Goal: Task Accomplishment & Management: Manage account settings

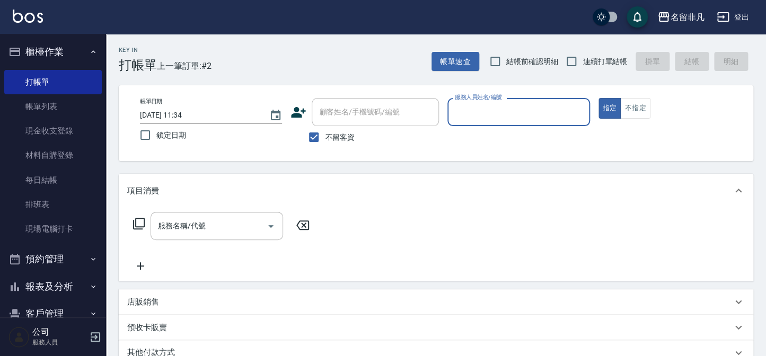
click at [206, 0] on div "名留非凡 登出" at bounding box center [383, 17] width 766 height 34
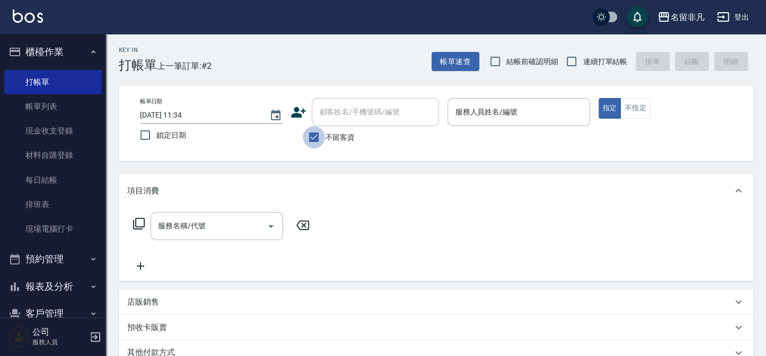
click at [314, 138] on input "不留客資" at bounding box center [314, 137] width 22 height 22
checkbox input "false"
click at [399, 116] on input "顧客姓名/手機號碼/編號" at bounding box center [367, 112] width 102 height 19
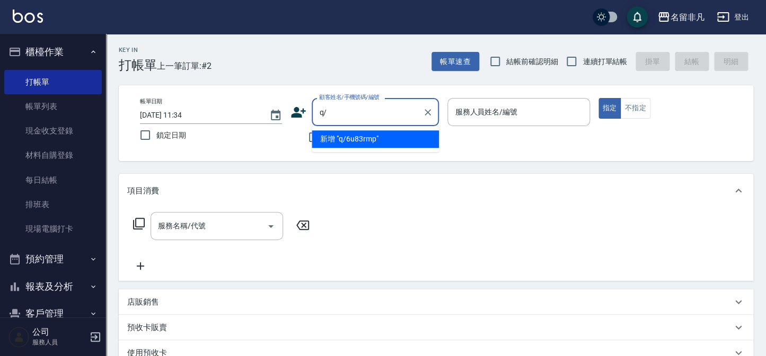
type input "q"
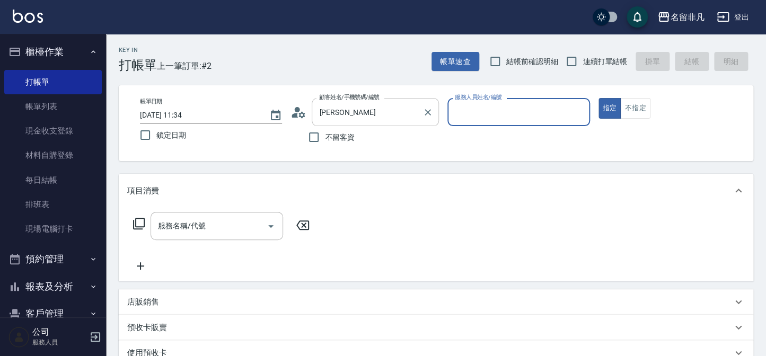
type input "[PERSON_NAME]/0933855095/440906"
type input "[PERSON_NAME]-05"
click at [181, 225] on div "服務名稱/代號 服務名稱/代號" at bounding box center [217, 226] width 133 height 28
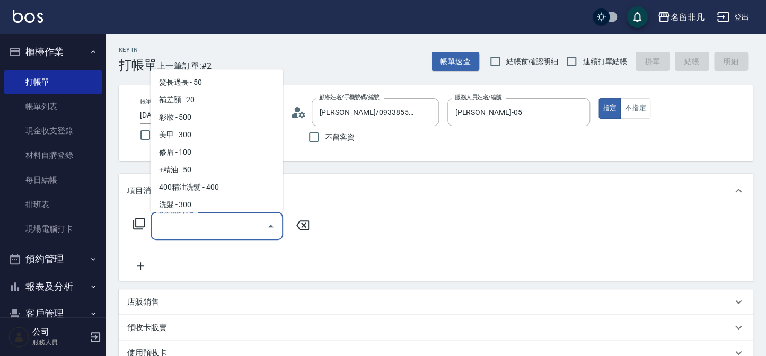
scroll to position [2057, 0]
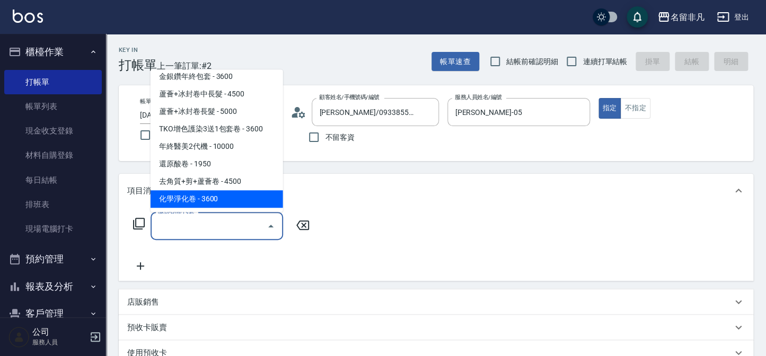
type input "化學淨化卷(933)"
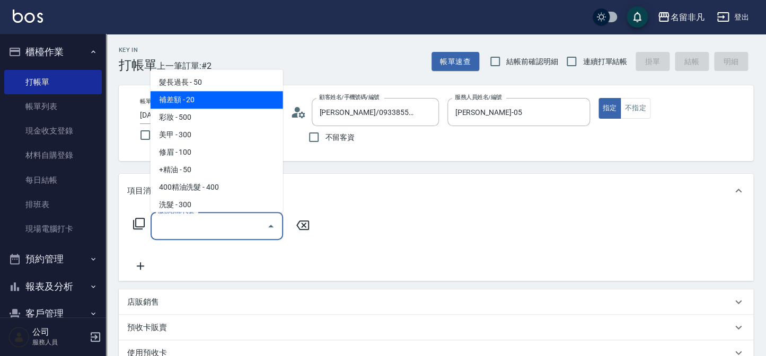
click at [176, 229] on input "服務名稱/代號" at bounding box center [208, 226] width 107 height 19
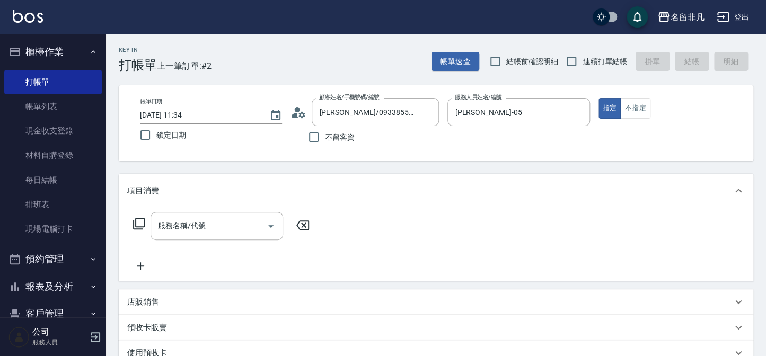
click at [136, 222] on icon at bounding box center [139, 224] width 12 height 12
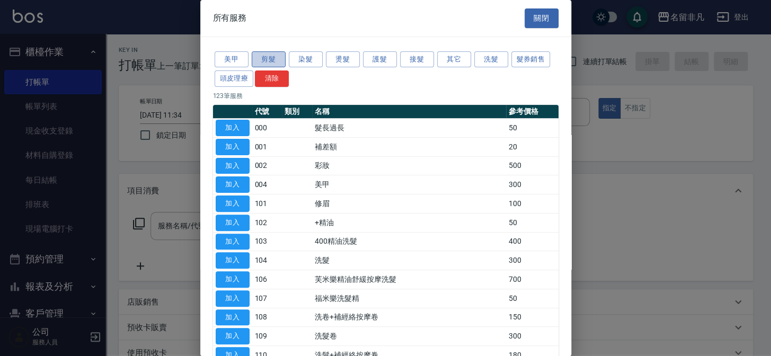
click at [262, 58] on button "剪髮" at bounding box center [269, 59] width 34 height 16
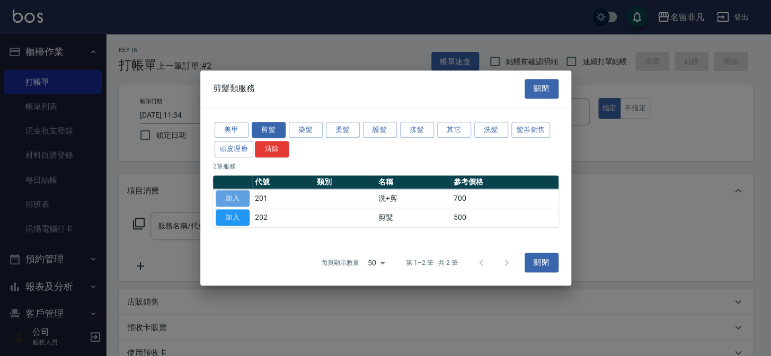
click at [234, 197] on button "加入" at bounding box center [233, 198] width 34 height 16
type input "洗+剪(201)"
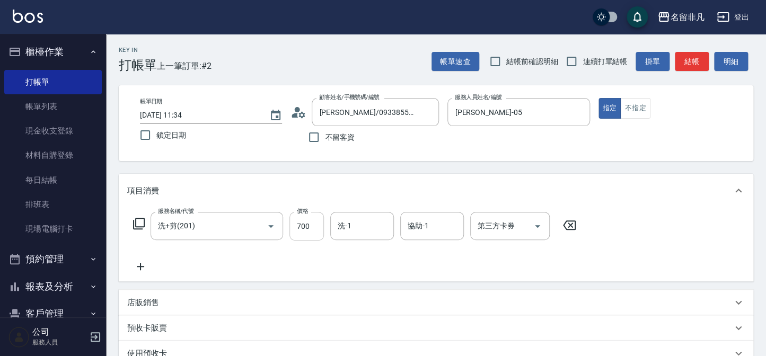
click at [312, 228] on input "700" at bounding box center [306, 226] width 34 height 29
click at [312, 230] on input "700" at bounding box center [306, 226] width 34 height 29
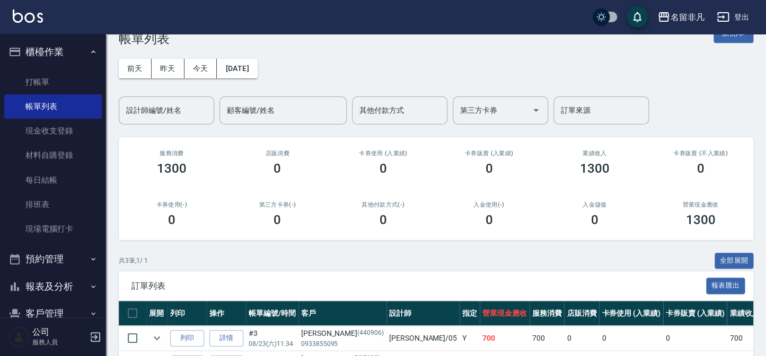
scroll to position [48, 0]
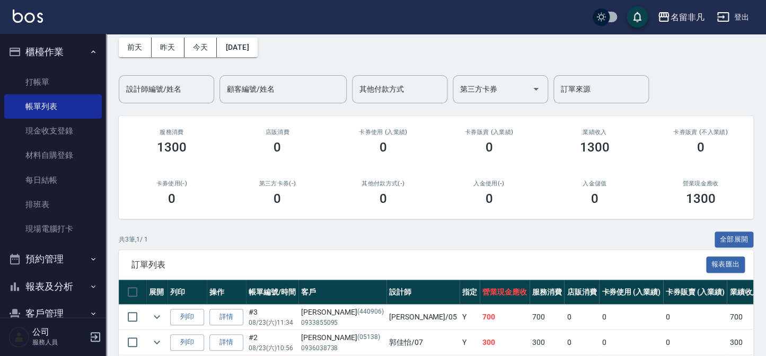
click at [225, 313] on link "詳情" at bounding box center [226, 317] width 34 height 16
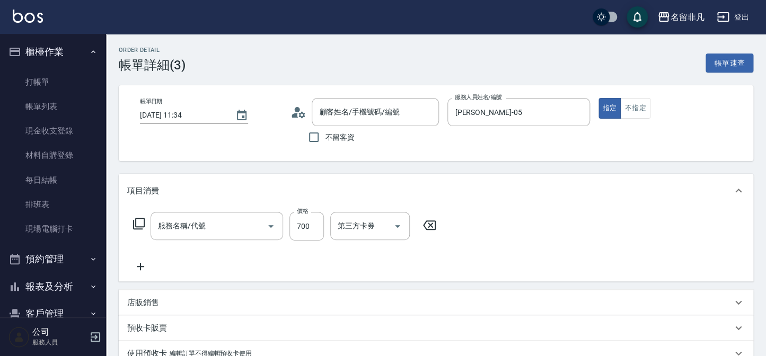
type input "[DATE] 11:34"
type input "[PERSON_NAME]-05"
type input "洗+剪(201)"
type input "[PERSON_NAME]/0933855095/440906"
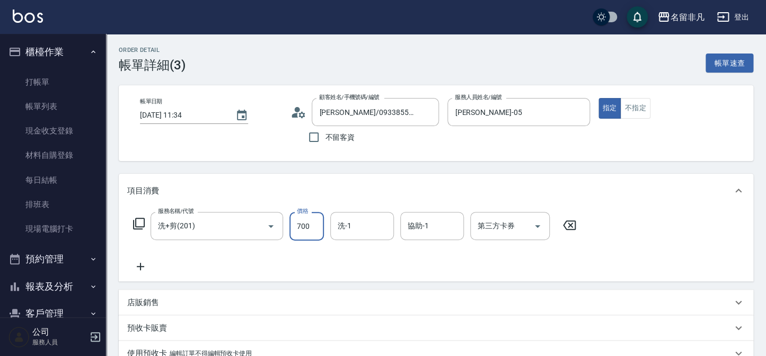
click at [311, 227] on input "700" at bounding box center [306, 226] width 34 height 29
type input "800"
click at [358, 225] on input "洗-1" at bounding box center [362, 226] width 54 height 19
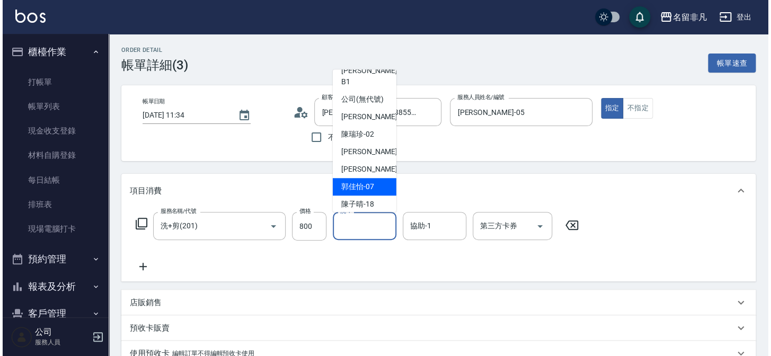
scroll to position [16, 0]
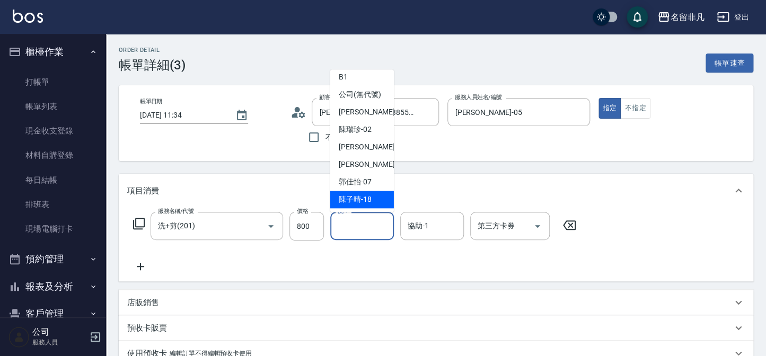
click at [382, 195] on div "[PERSON_NAME]-18" at bounding box center [362, 199] width 64 height 17
type input "陳子晴-18"
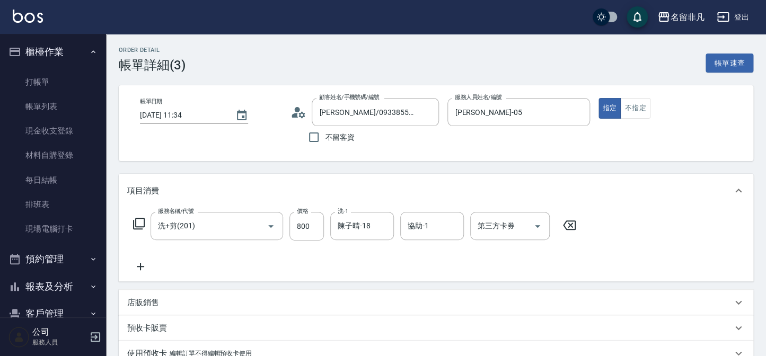
click at [138, 267] on icon at bounding box center [140, 266] width 27 height 13
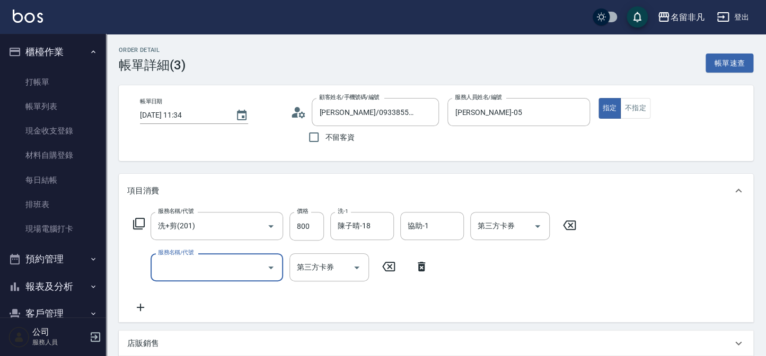
click at [139, 223] on icon at bounding box center [139, 223] width 13 height 13
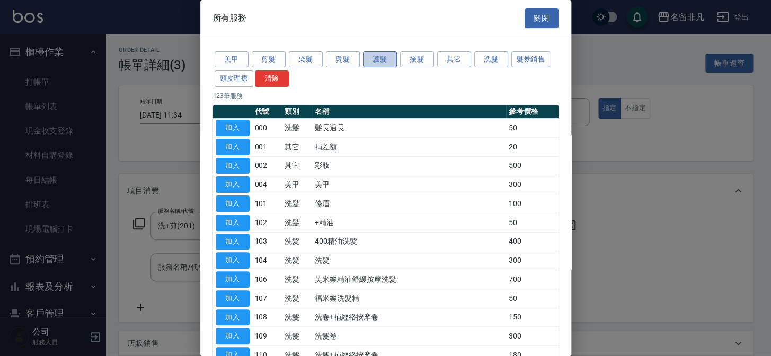
click at [383, 62] on button "護髮" at bounding box center [380, 59] width 34 height 16
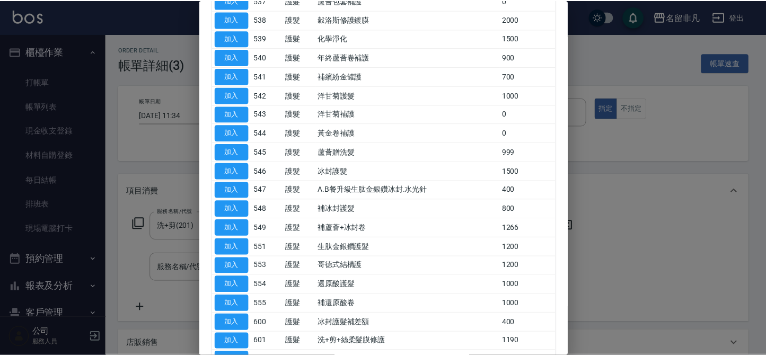
scroll to position [458, 0]
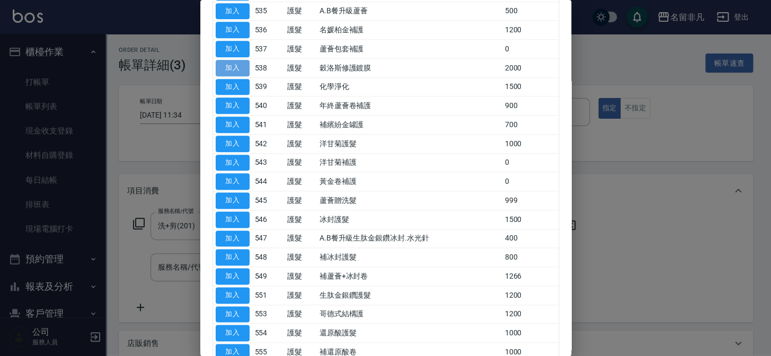
click at [240, 67] on button "加入" at bounding box center [233, 68] width 34 height 16
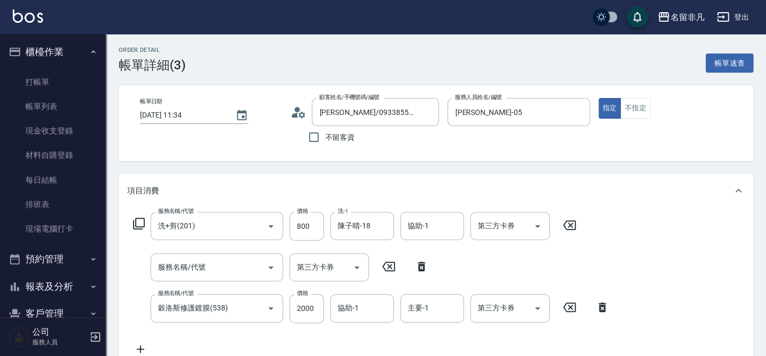
click at [392, 265] on icon at bounding box center [388, 266] width 27 height 13
click at [419, 263] on icon at bounding box center [421, 266] width 27 height 13
type input "穀洛斯修護鍍膜(538)"
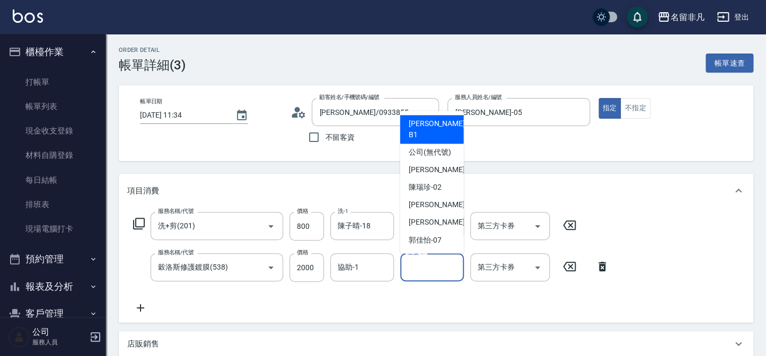
click at [435, 266] on input "主要-1" at bounding box center [432, 267] width 54 height 19
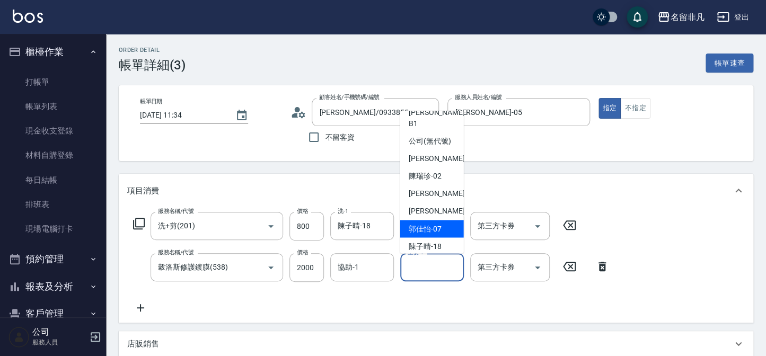
scroll to position [16, 0]
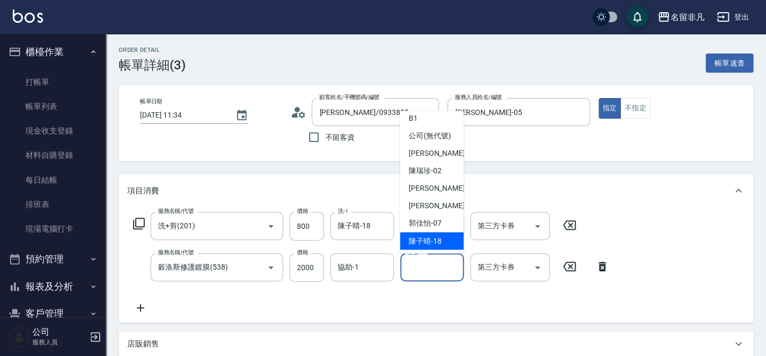
click at [438, 236] on span "[PERSON_NAME]-18" at bounding box center [425, 241] width 33 height 11
type input "陳子晴-18"
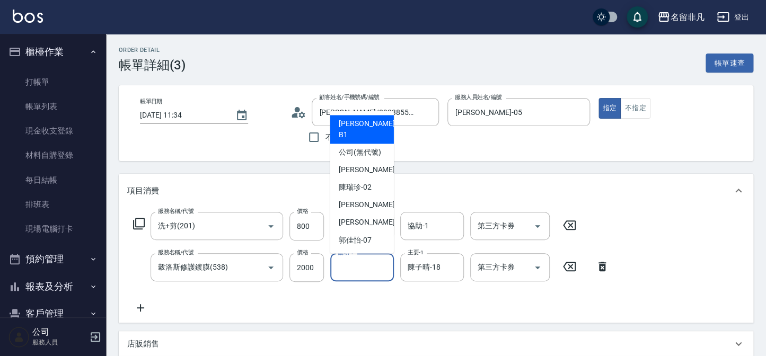
click at [376, 270] on input "協助-1" at bounding box center [362, 267] width 54 height 19
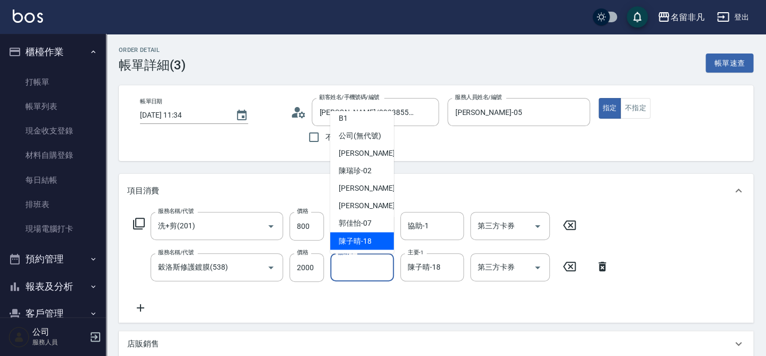
click at [378, 240] on div "[PERSON_NAME]-18" at bounding box center [362, 241] width 64 height 17
type input "陳子晴-18"
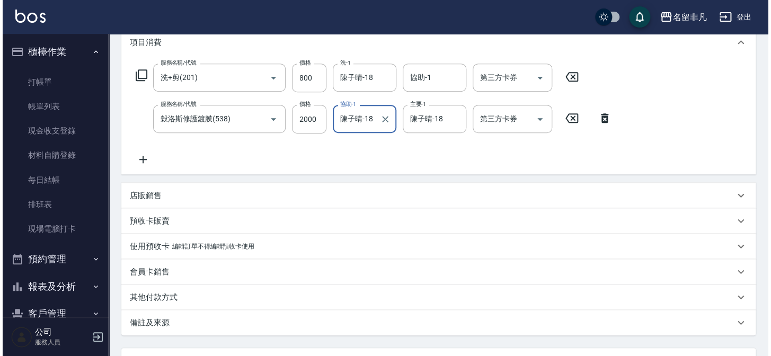
scroll to position [240, 0]
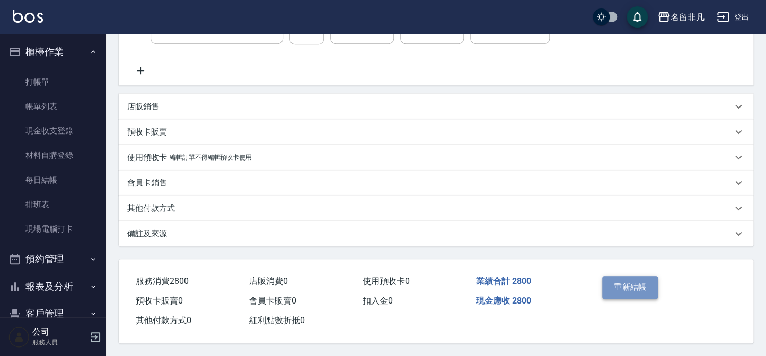
click at [622, 282] on button "重新結帳" at bounding box center [630, 287] width 56 height 22
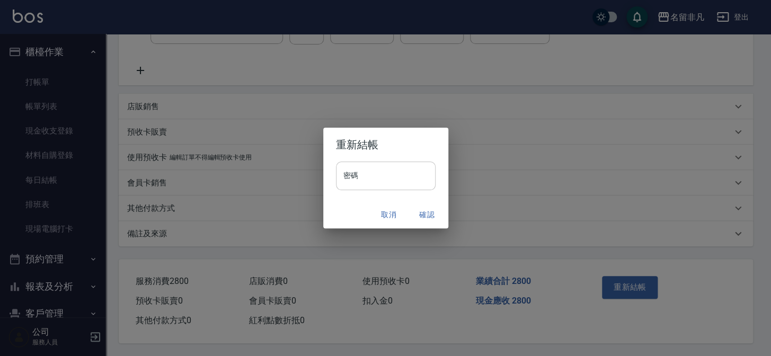
click at [378, 177] on input "密碼" at bounding box center [386, 176] width 100 height 29
click at [393, 171] on input "********" at bounding box center [386, 176] width 100 height 29
type input "*"
type input "****"
click at [421, 213] on button "確認" at bounding box center [427, 215] width 34 height 20
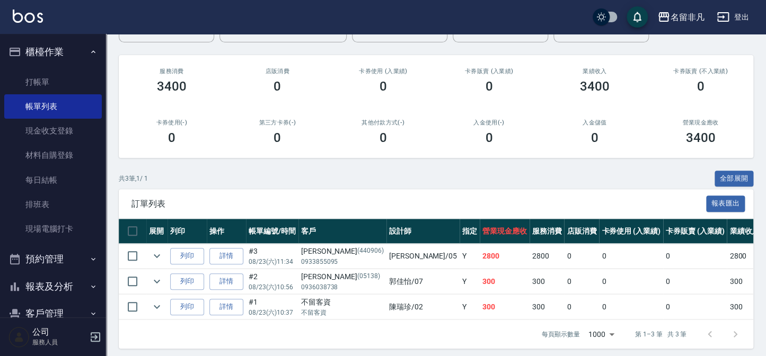
scroll to position [121, 0]
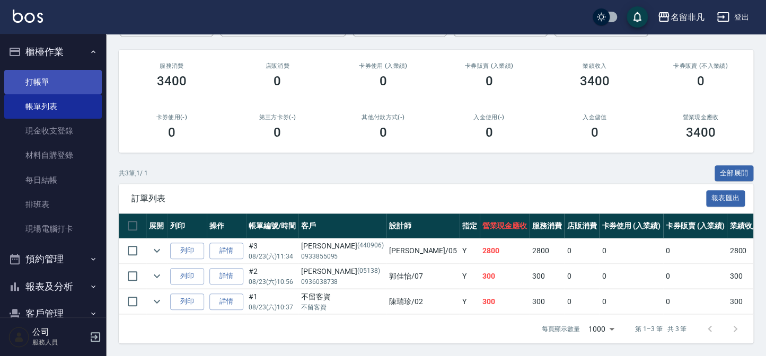
click at [80, 80] on link "打帳單" at bounding box center [53, 82] width 98 height 24
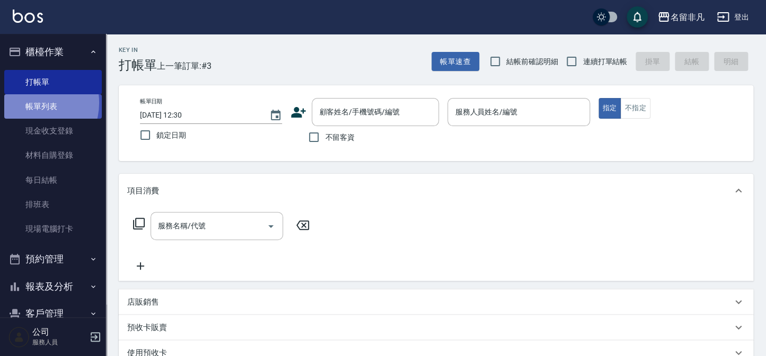
click at [31, 103] on link "帳單列表" at bounding box center [53, 106] width 98 height 24
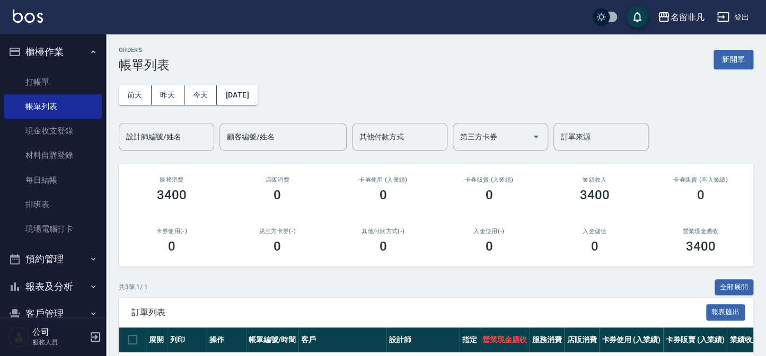
scroll to position [121, 0]
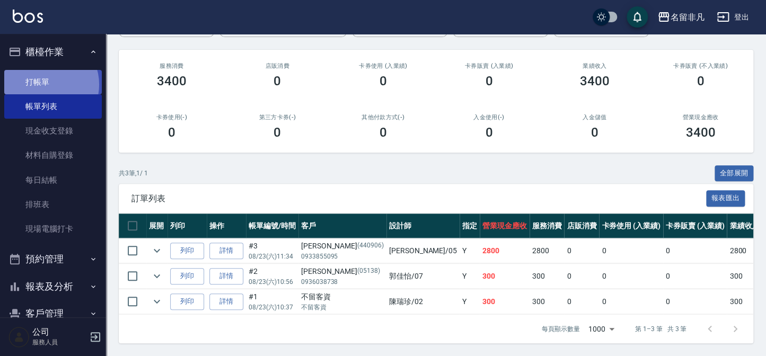
click at [46, 84] on link "打帳單" at bounding box center [53, 82] width 98 height 24
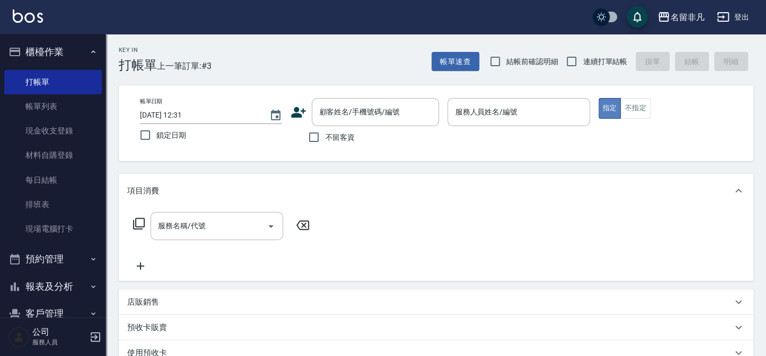
click at [606, 111] on button "指定" at bounding box center [609, 108] width 23 height 21
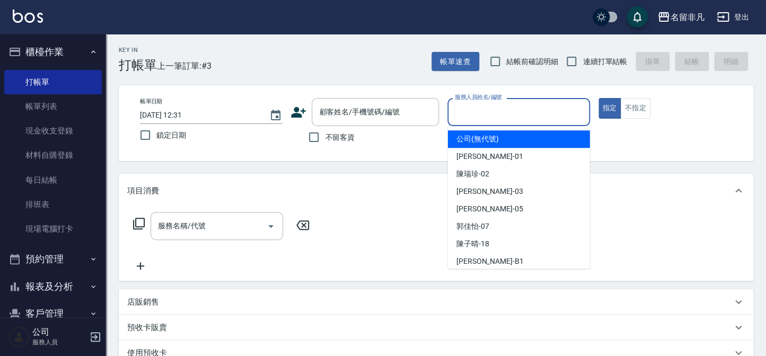
click at [535, 108] on input "服務人員姓名/編號" at bounding box center [518, 112] width 133 height 19
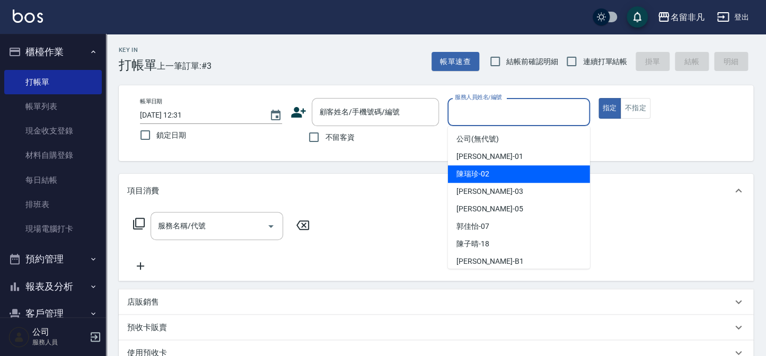
drag, startPoint x: 527, startPoint y: 171, endPoint x: 210, endPoint y: 175, distance: 316.5
click at [526, 172] on div "陳瑞珍 -02" at bounding box center [519, 173] width 142 height 17
type input "陳瑞珍-02"
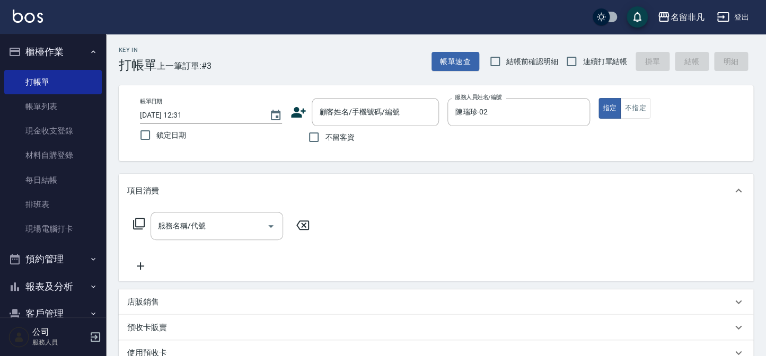
click at [139, 219] on icon at bounding box center [139, 223] width 13 height 13
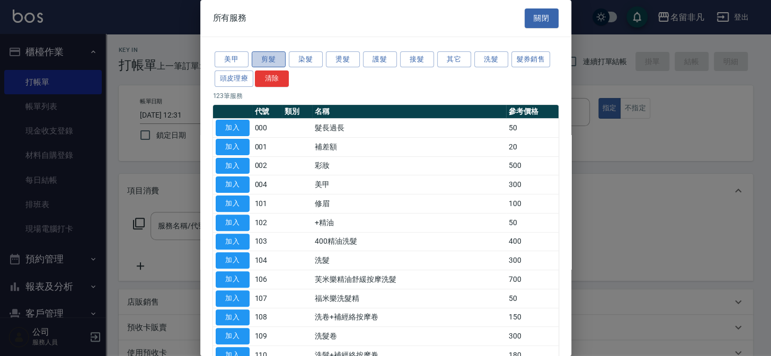
click at [259, 59] on button "剪髮" at bounding box center [269, 59] width 34 height 16
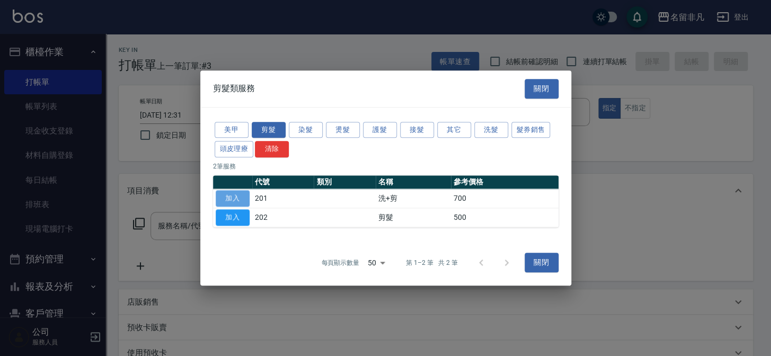
click at [233, 198] on button "加入" at bounding box center [233, 198] width 34 height 16
type input "洗+剪(201)"
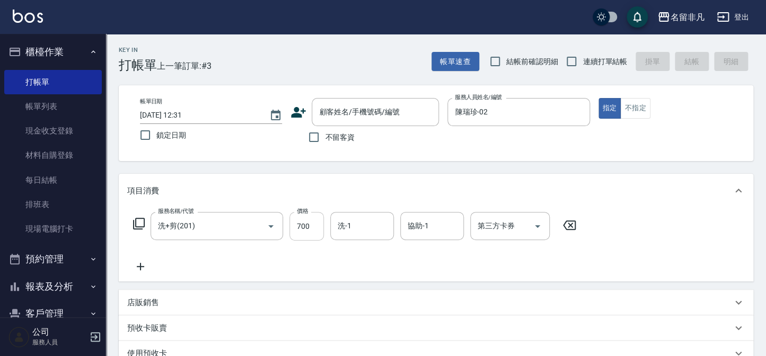
click at [313, 226] on input "700" at bounding box center [306, 226] width 34 height 29
click at [572, 226] on icon at bounding box center [569, 225] width 27 height 13
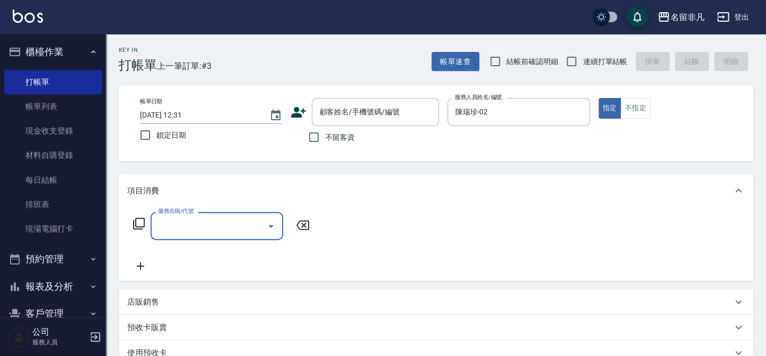
click at [140, 223] on icon at bounding box center [139, 223] width 13 height 13
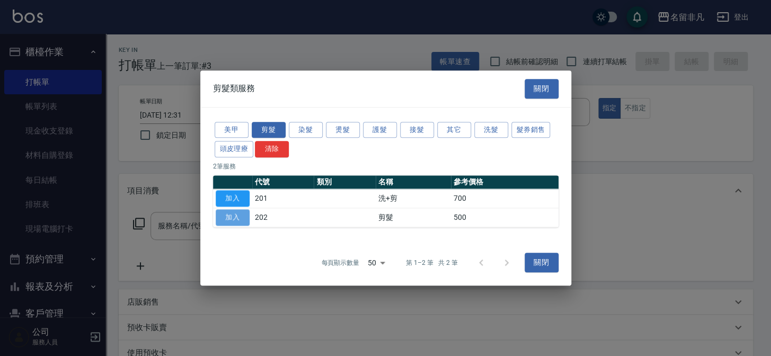
click at [232, 217] on button "加入" at bounding box center [233, 217] width 34 height 16
type input "剪髮(202)"
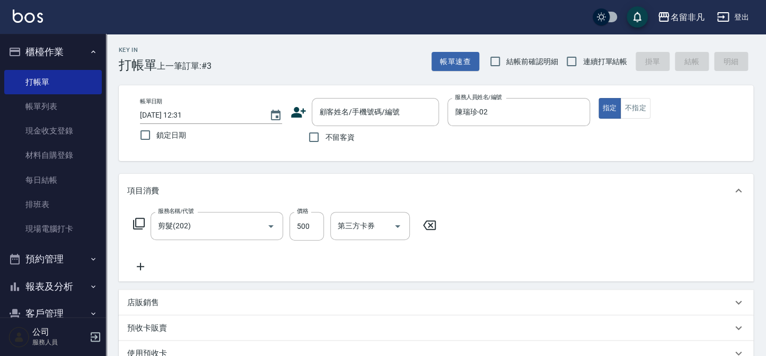
click at [137, 222] on icon at bounding box center [139, 223] width 13 height 13
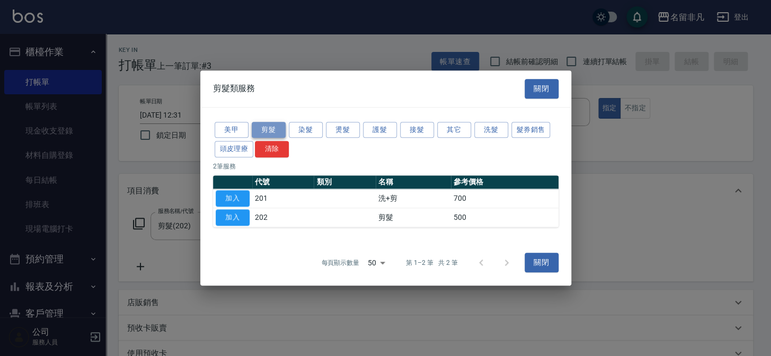
click at [278, 132] on button "剪髮" at bounding box center [269, 130] width 34 height 16
click at [495, 130] on button "洗髮" at bounding box center [491, 130] width 34 height 16
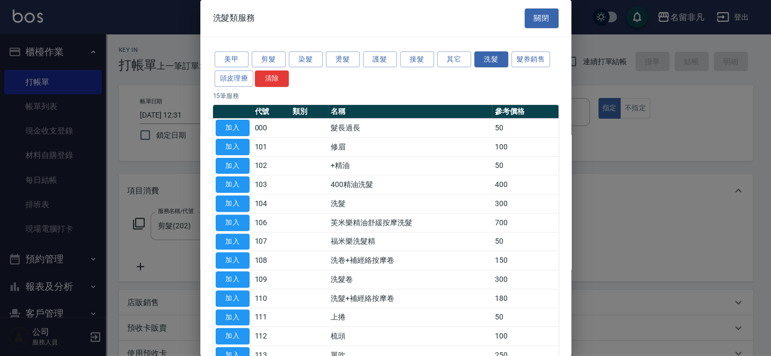
click at [242, 200] on button "加入" at bounding box center [233, 204] width 34 height 16
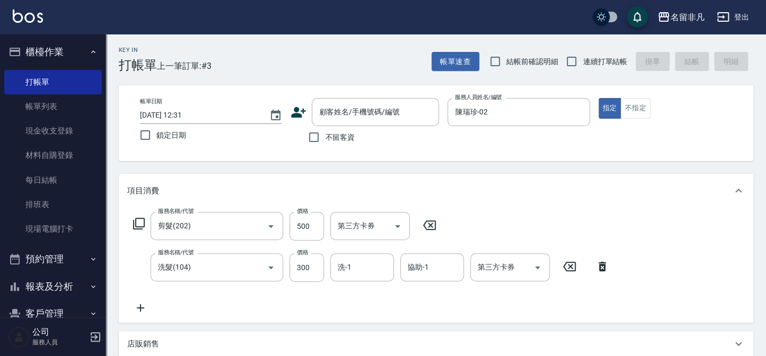
click at [141, 223] on icon at bounding box center [139, 223] width 13 height 13
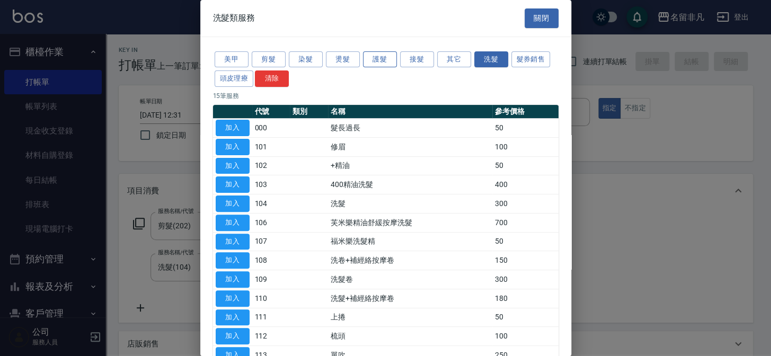
click at [368, 54] on button "護髮" at bounding box center [380, 59] width 34 height 16
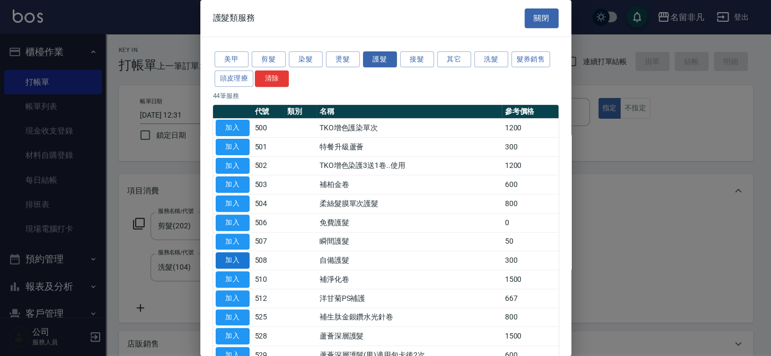
click at [243, 258] on button "加入" at bounding box center [233, 260] width 34 height 16
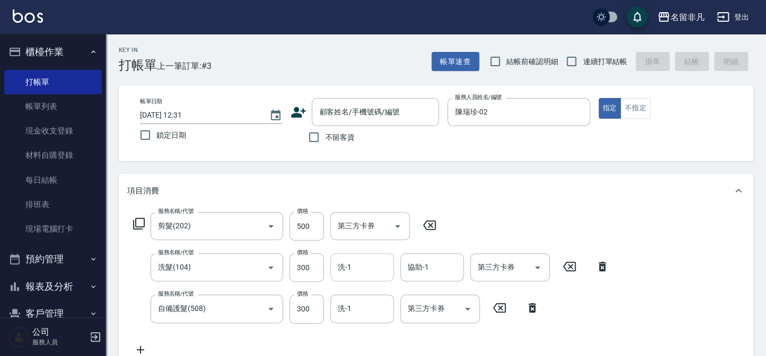
click at [369, 268] on input "洗-1" at bounding box center [362, 267] width 54 height 19
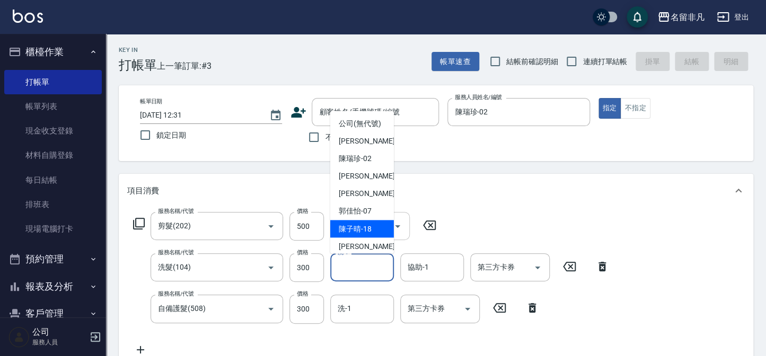
drag, startPoint x: 359, startPoint y: 243, endPoint x: 358, endPoint y: 238, distance: 5.3
click at [359, 235] on span "[PERSON_NAME]-18" at bounding box center [355, 229] width 33 height 11
type input "陳子晴-18"
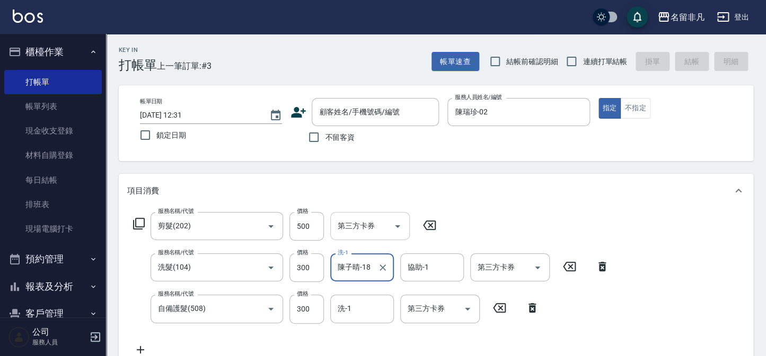
click at [358, 238] on div "第三方卡券" at bounding box center [370, 226] width 80 height 28
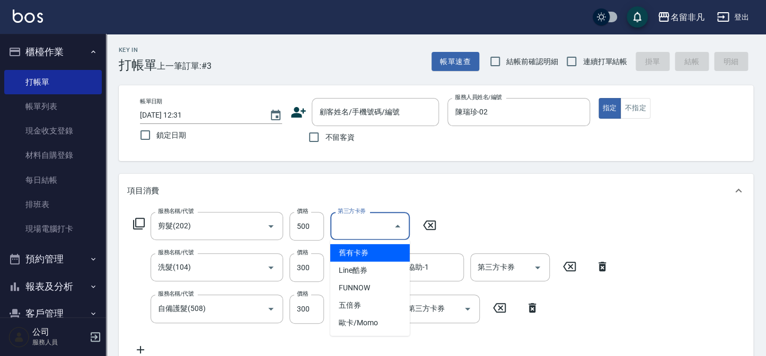
click at [345, 247] on span "舊有卡券" at bounding box center [370, 252] width 80 height 17
type input "舊有卡券"
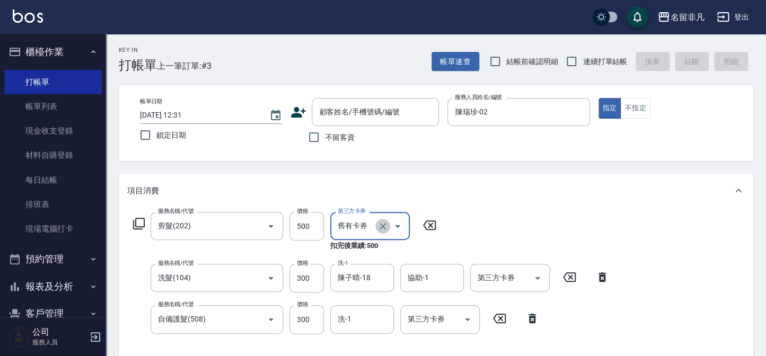
click at [381, 225] on icon "Clear" at bounding box center [382, 226] width 11 height 11
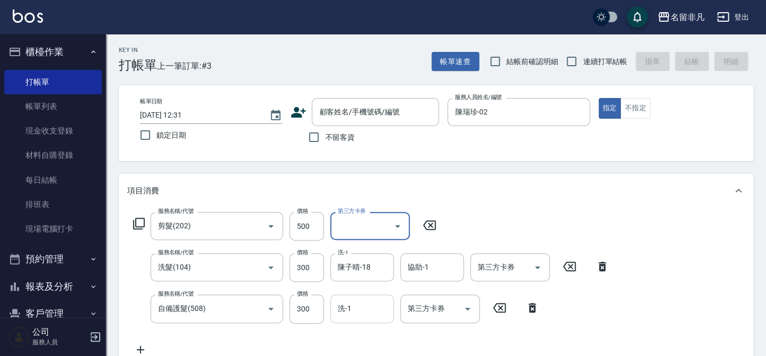
click at [373, 305] on input "洗-1" at bounding box center [362, 309] width 54 height 19
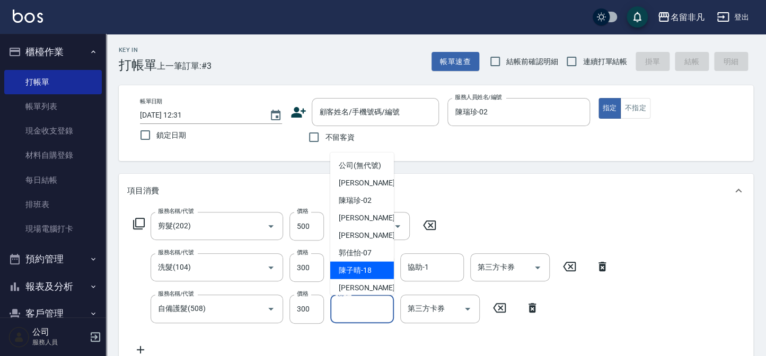
click at [356, 276] on span "[PERSON_NAME]-18" at bounding box center [355, 270] width 33 height 11
type input "陳子晴-18"
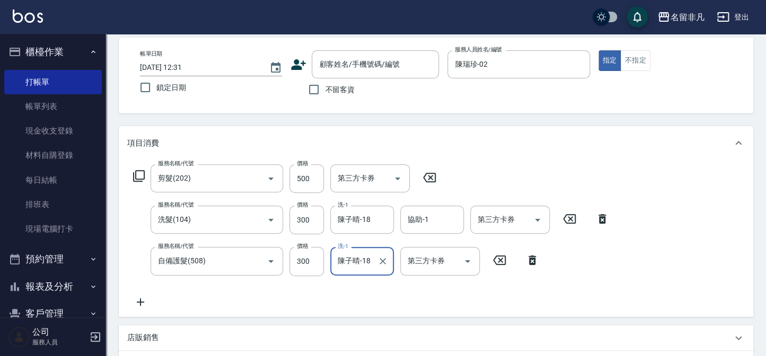
scroll to position [21, 0]
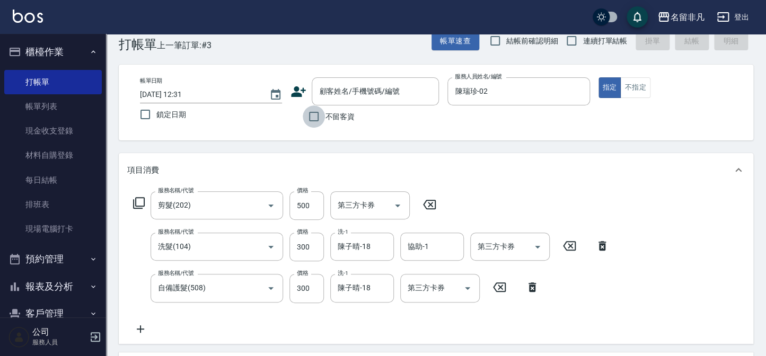
click at [311, 117] on input "不留客資" at bounding box center [314, 116] width 22 height 22
checkbox input "true"
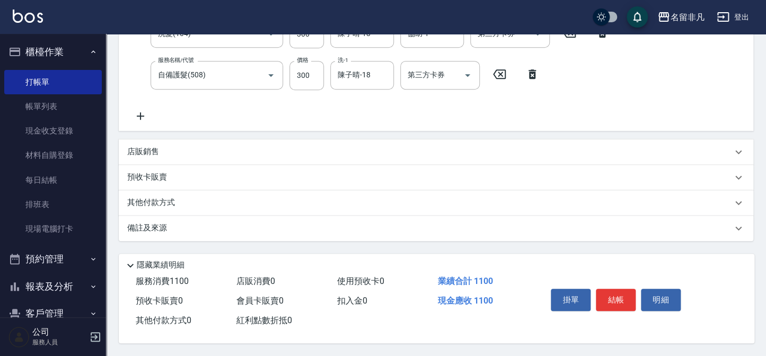
scroll to position [236, 0]
click at [620, 297] on button "結帳" at bounding box center [616, 300] width 40 height 22
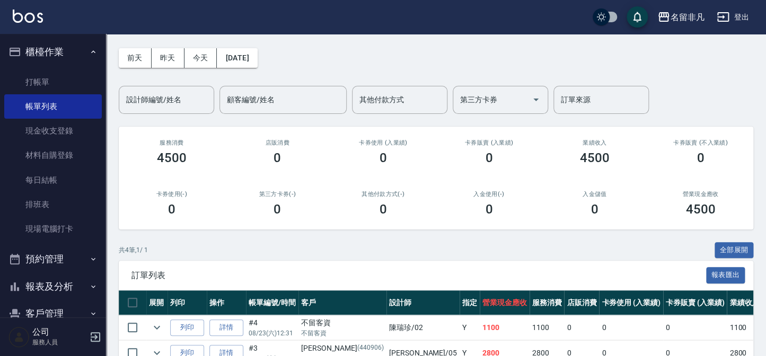
scroll to position [144, 0]
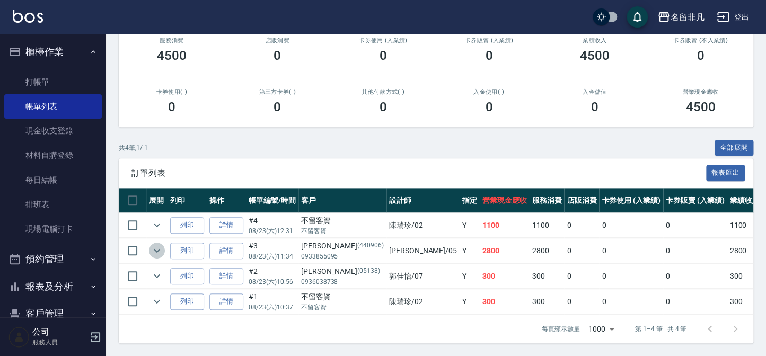
click at [161, 246] on icon "expand row" at bounding box center [157, 250] width 13 height 13
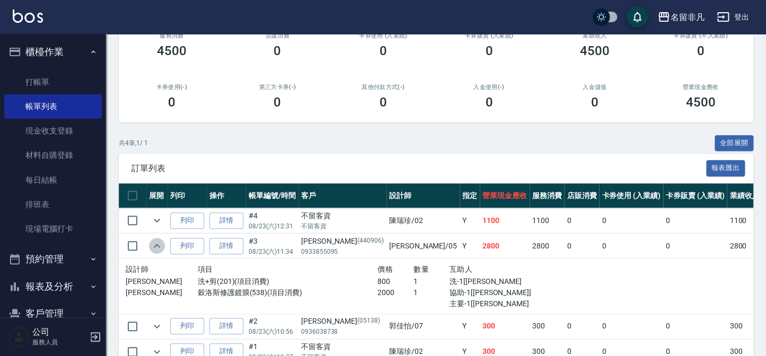
click at [151, 242] on icon "expand row" at bounding box center [157, 246] width 13 height 13
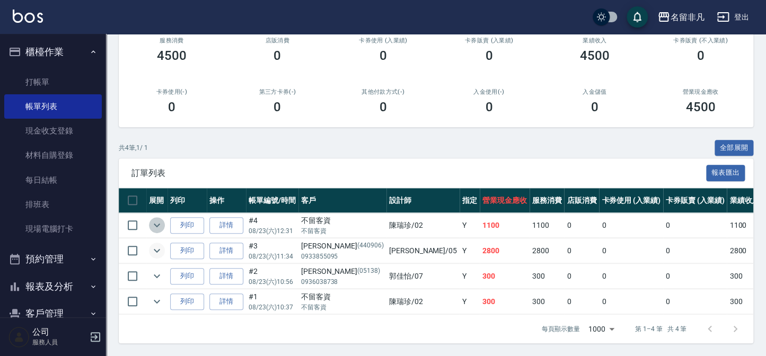
click at [163, 225] on icon "expand row" at bounding box center [157, 225] width 13 height 13
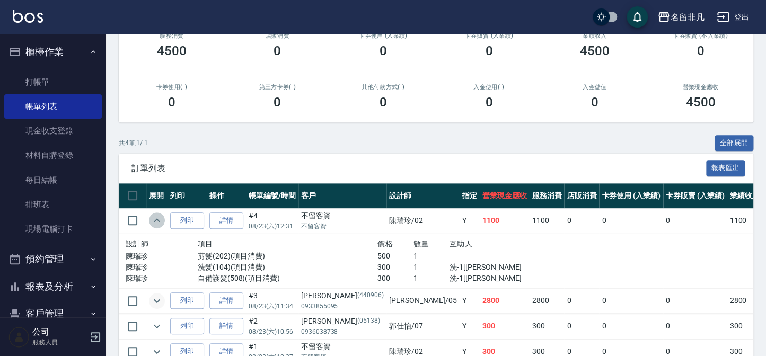
click at [159, 223] on icon "expand row" at bounding box center [157, 220] width 13 height 13
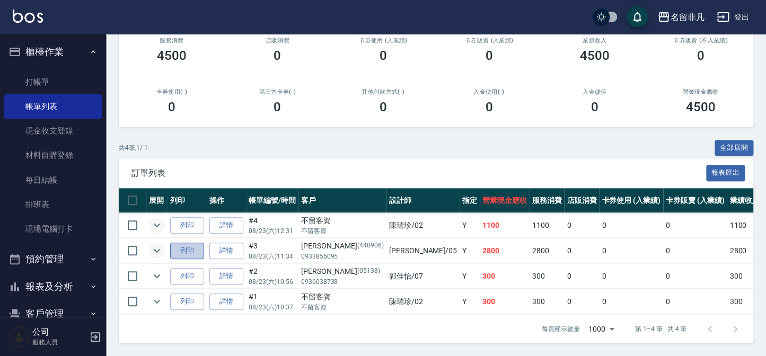
click at [192, 245] on button "列印" at bounding box center [187, 251] width 34 height 16
click at [227, 246] on link "詳情" at bounding box center [226, 251] width 34 height 16
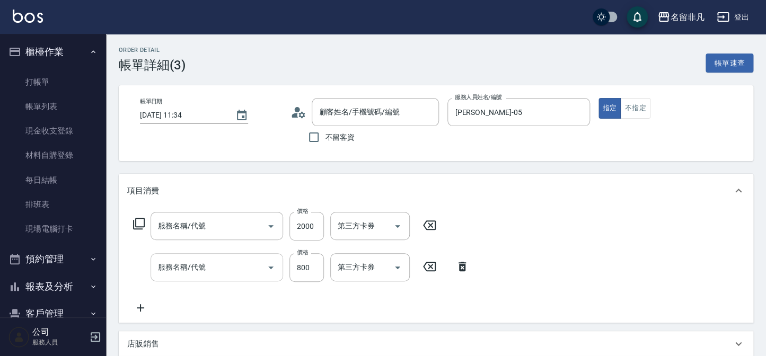
type input "[DATE] 11:34"
type input "[PERSON_NAME]-05"
type input "[PERSON_NAME]/0933855095/440906"
type input "穀洛斯修護鍍膜(538)"
type input "洗+剪(201)"
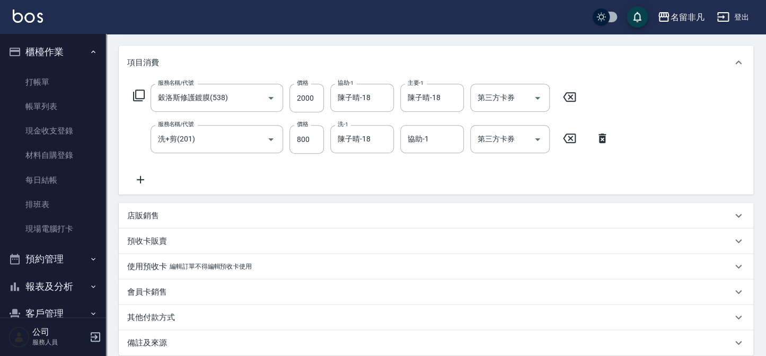
scroll to position [144, 0]
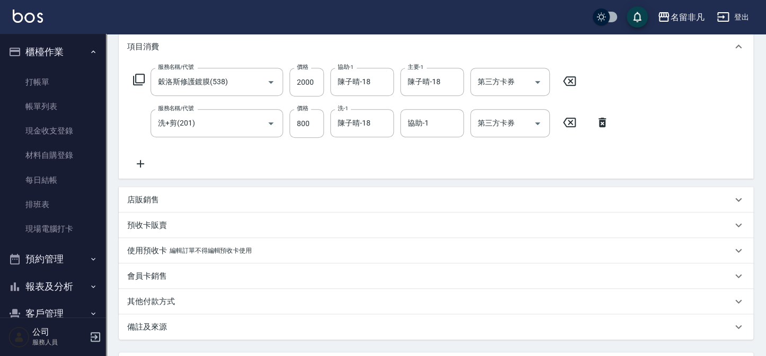
click at [156, 297] on p "其他付款方式" at bounding box center [151, 301] width 48 height 11
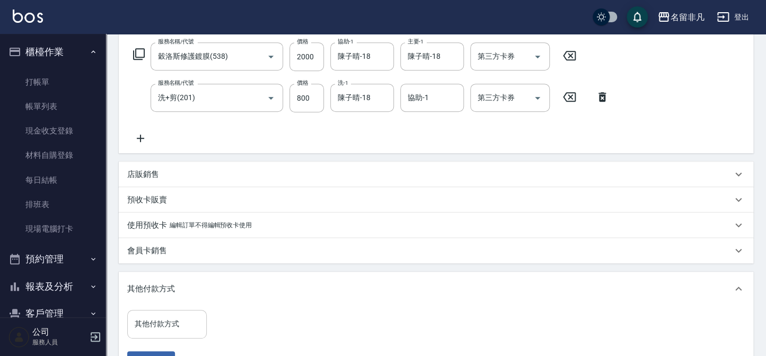
scroll to position [192, 0]
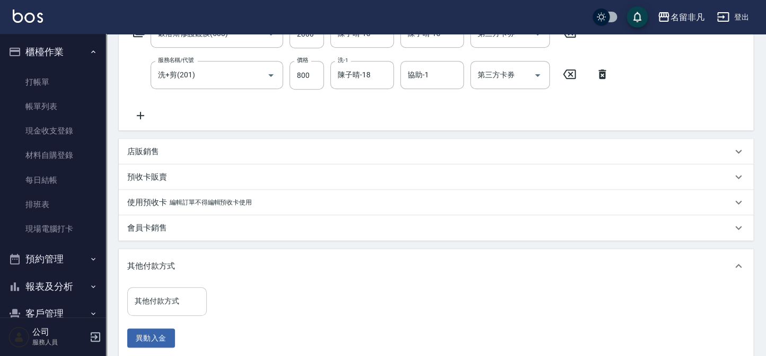
click at [157, 310] on input "其他付款方式" at bounding box center [167, 301] width 70 height 19
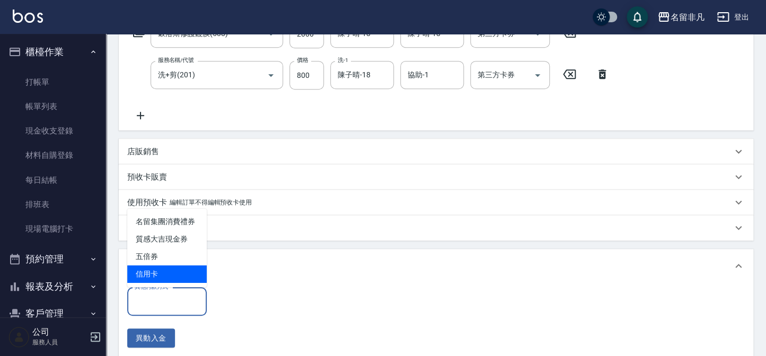
click at [167, 276] on span "信用卡" at bounding box center [167, 274] width 80 height 17
type input "信用卡"
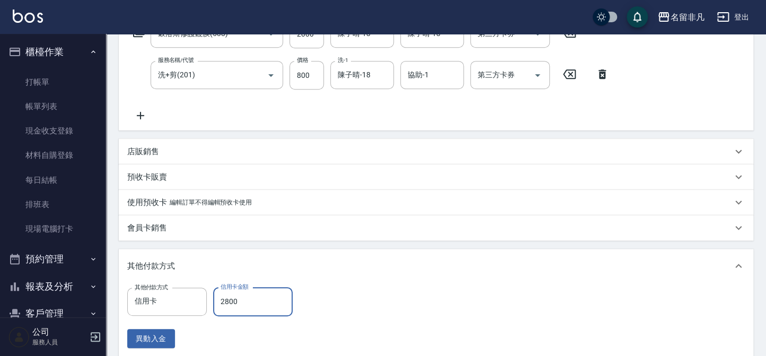
type input "2800"
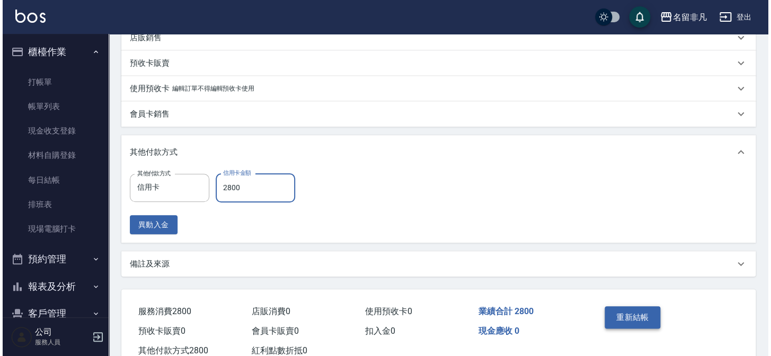
scroll to position [337, 0]
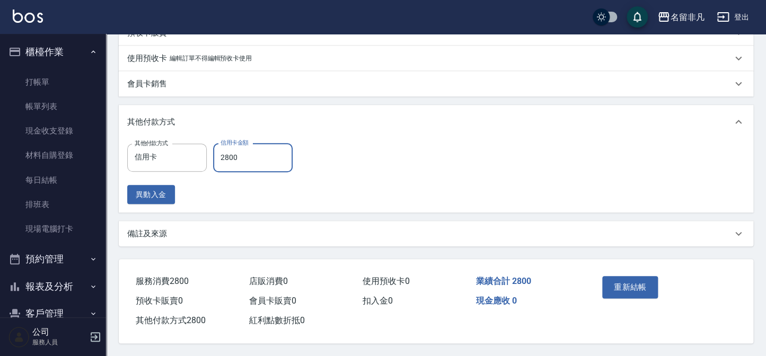
click at [633, 298] on div "重新結帳" at bounding box center [630, 295] width 65 height 46
click at [620, 281] on button "重新結帳" at bounding box center [630, 287] width 56 height 22
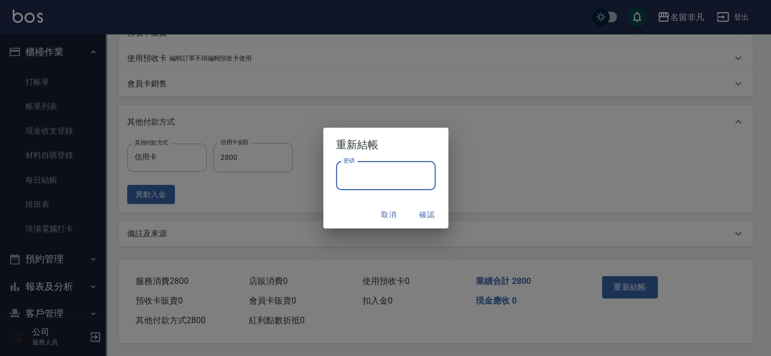
click at [391, 176] on input "密碼" at bounding box center [386, 176] width 100 height 29
type input "****"
click at [426, 217] on button "確認" at bounding box center [427, 215] width 34 height 20
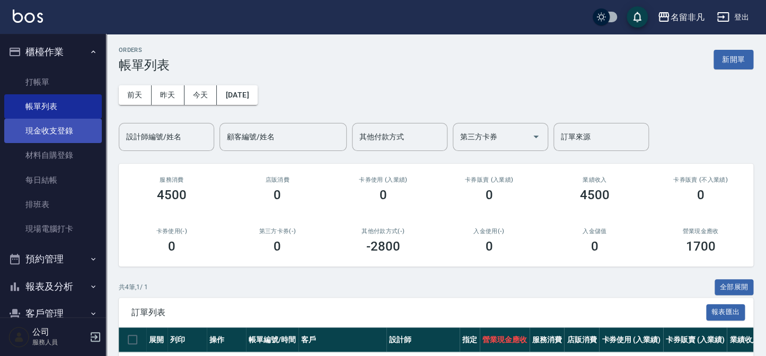
click at [48, 132] on link "現金收支登錄" at bounding box center [53, 131] width 98 height 24
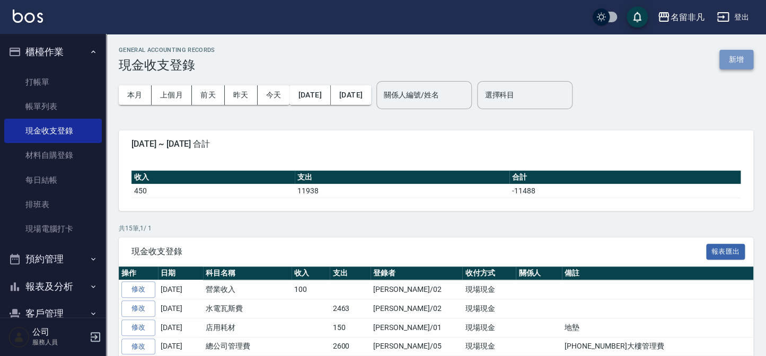
click at [732, 65] on button "新增" at bounding box center [736, 60] width 34 height 20
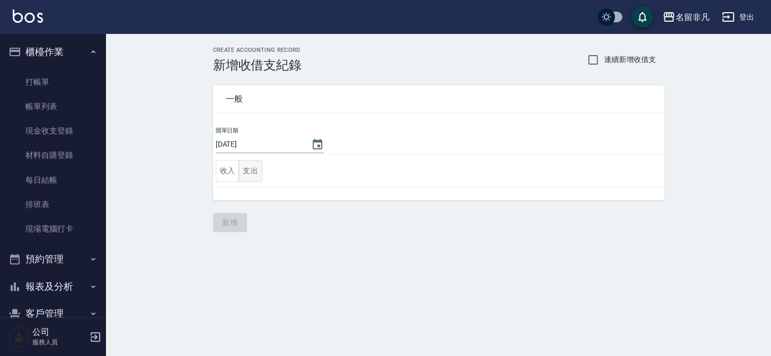
click at [241, 173] on button "支出" at bounding box center [251, 171] width 24 height 22
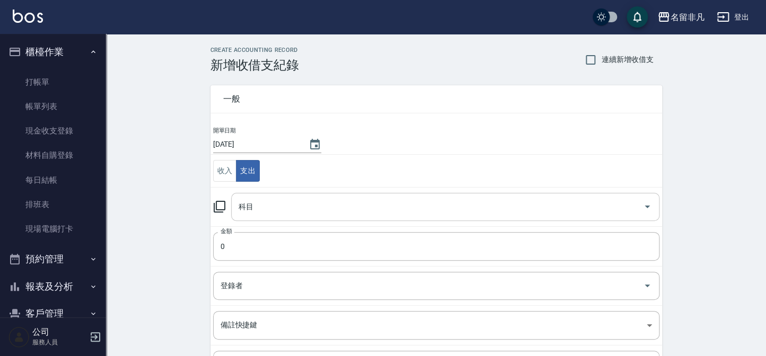
click at [261, 199] on div "科目" at bounding box center [445, 207] width 428 height 28
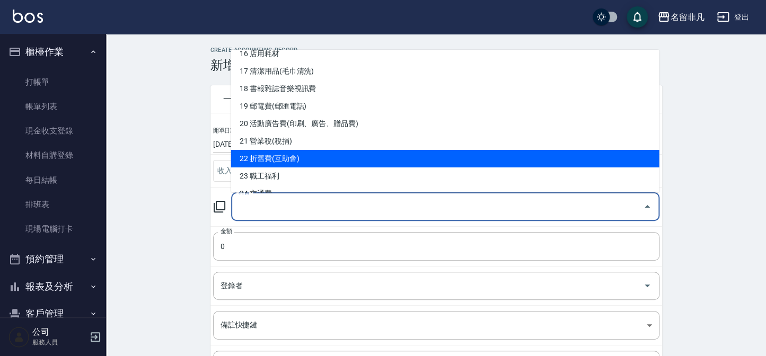
scroll to position [337, 0]
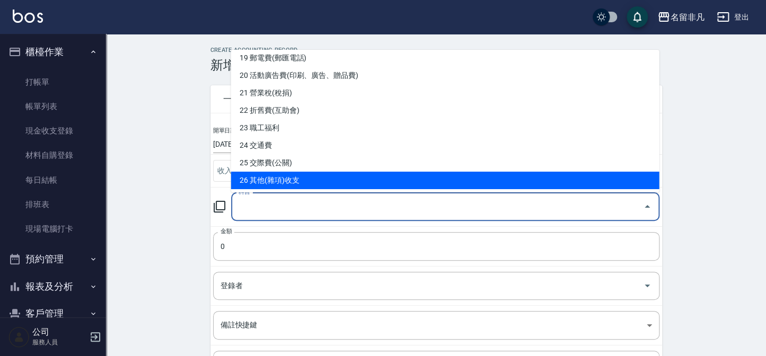
click at [294, 172] on li "26 其他(雜項)收支" at bounding box center [445, 180] width 428 height 17
type input "26 其他(雜項)收支"
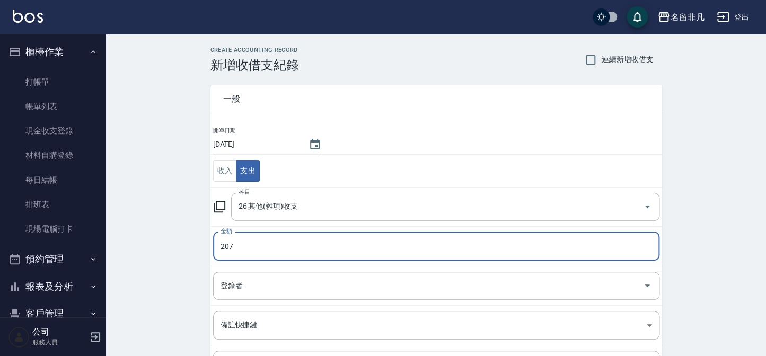
type input "207"
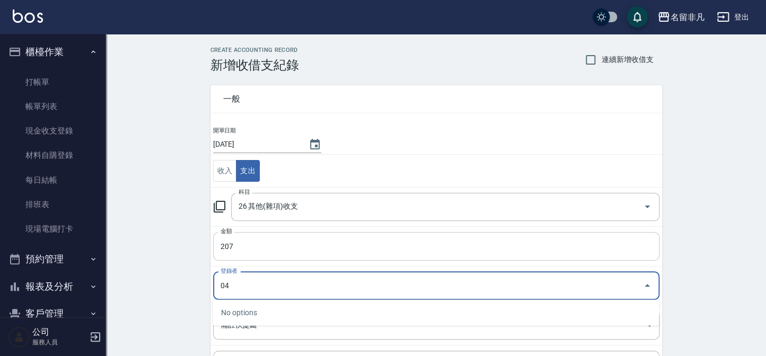
type input "04"
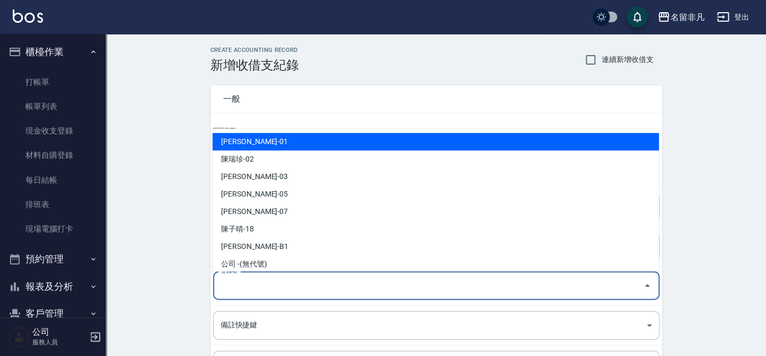
click at [302, 286] on input "登錄者" at bounding box center [428, 286] width 421 height 19
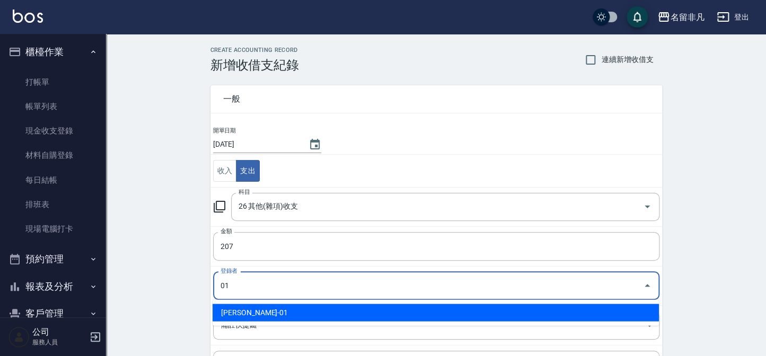
type input "[PERSON_NAME]-01"
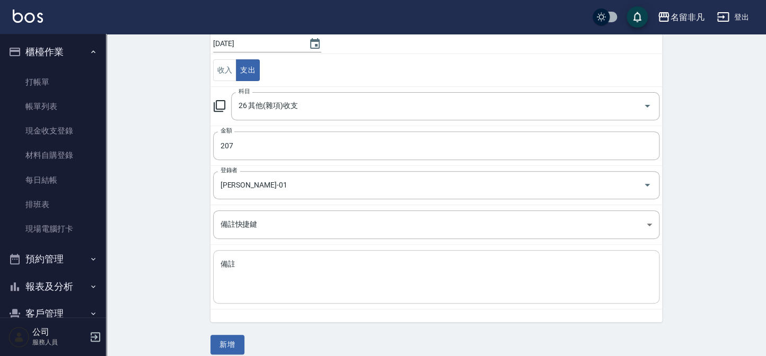
scroll to position [111, 0]
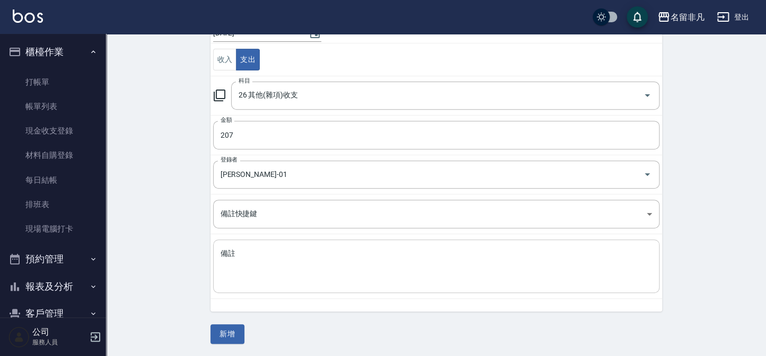
click at [309, 267] on textarea "備註" at bounding box center [436, 267] width 431 height 36
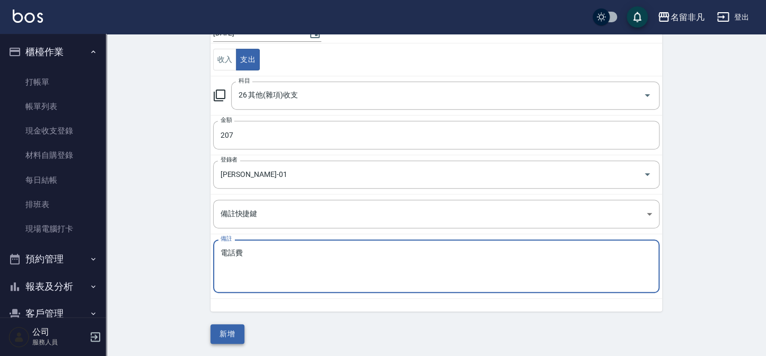
type textarea "電話費"
click at [225, 338] on button "新增" at bounding box center [227, 334] width 34 height 20
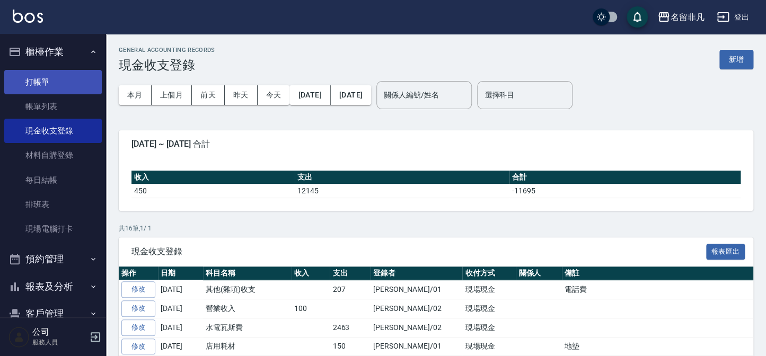
click at [48, 87] on link "打帳單" at bounding box center [53, 82] width 98 height 24
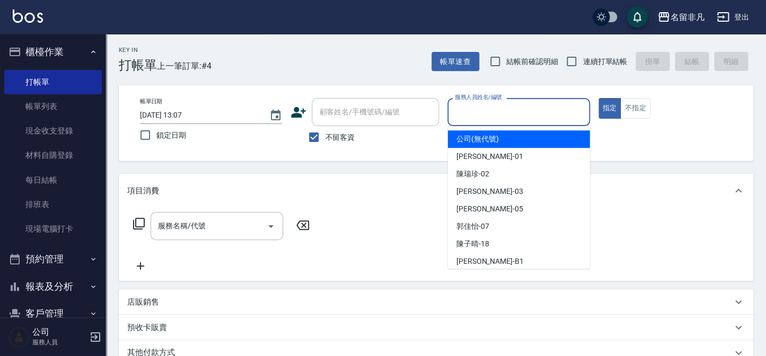
click at [483, 116] on input "服務人員姓名/編號" at bounding box center [518, 112] width 133 height 19
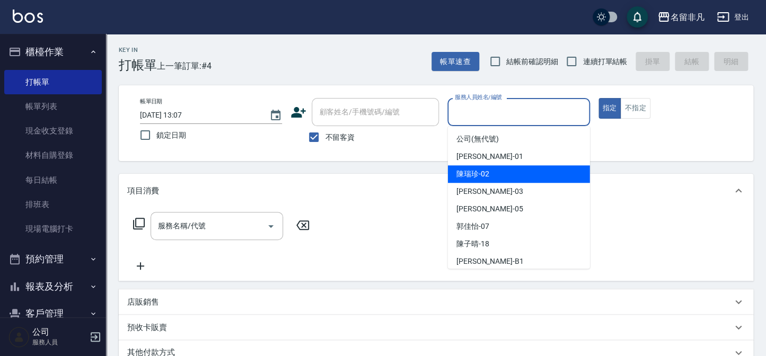
click at [473, 171] on span "陳瑞珍 -02" at bounding box center [472, 174] width 33 height 11
type input "陳瑞珍-02"
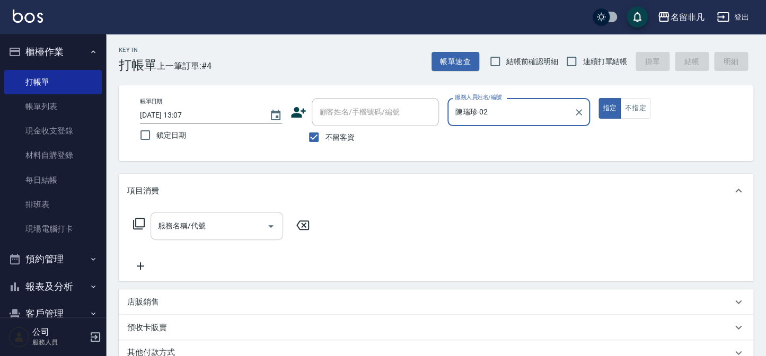
click at [177, 236] on div "服務名稱/代號" at bounding box center [217, 226] width 133 height 28
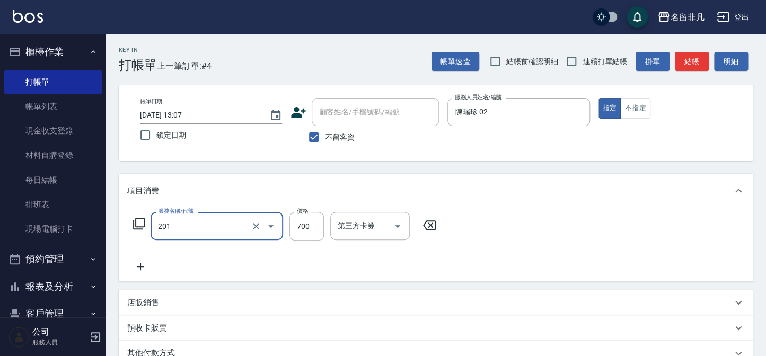
type input "洗+剪(201)"
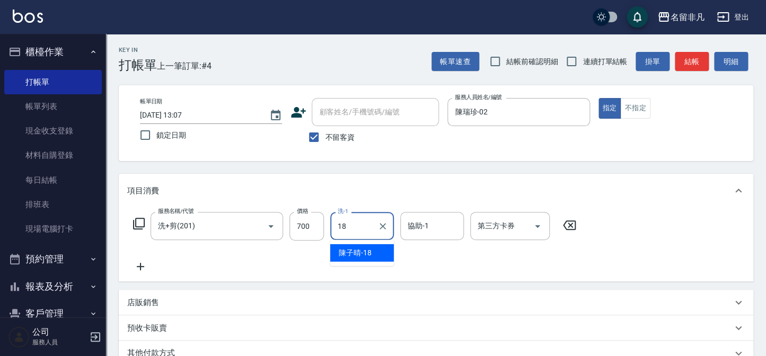
type input "陳子晴-18"
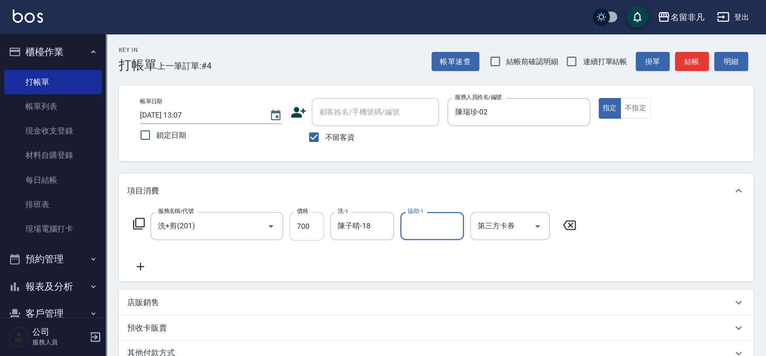
click at [293, 224] on input "700" at bounding box center [306, 226] width 34 height 29
type input "800"
click at [694, 57] on button "結帳" at bounding box center [692, 62] width 34 height 20
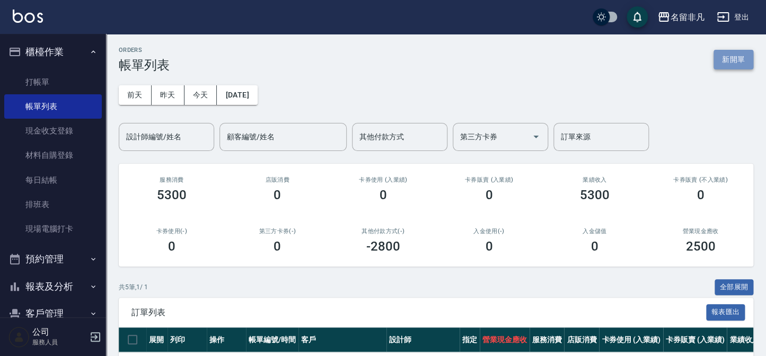
click at [734, 56] on button "新開單" at bounding box center [734, 60] width 40 height 20
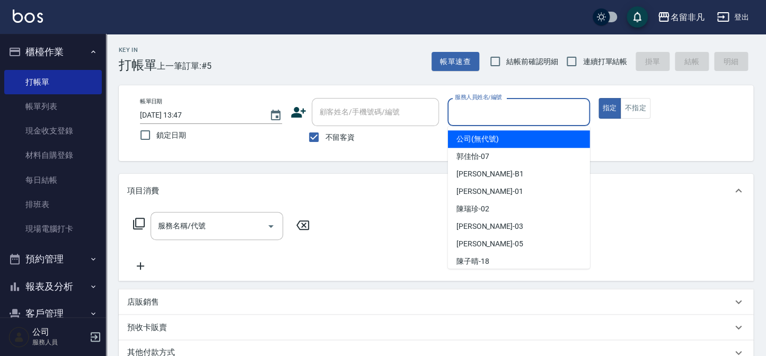
click at [535, 108] on input "服務人員姓名/編號" at bounding box center [518, 112] width 133 height 19
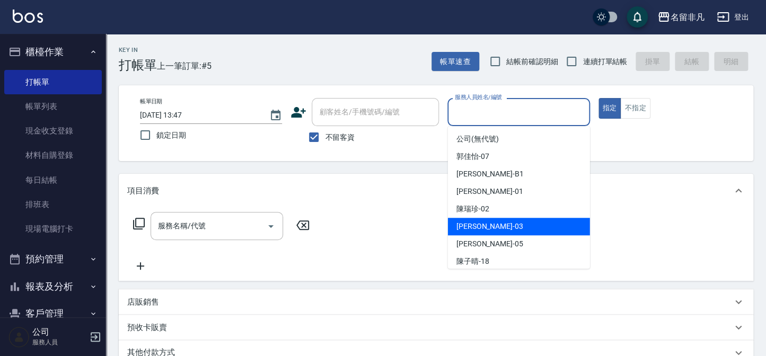
click at [524, 226] on div "[PERSON_NAME] -03" at bounding box center [519, 226] width 142 height 17
type input "[PERSON_NAME]-03"
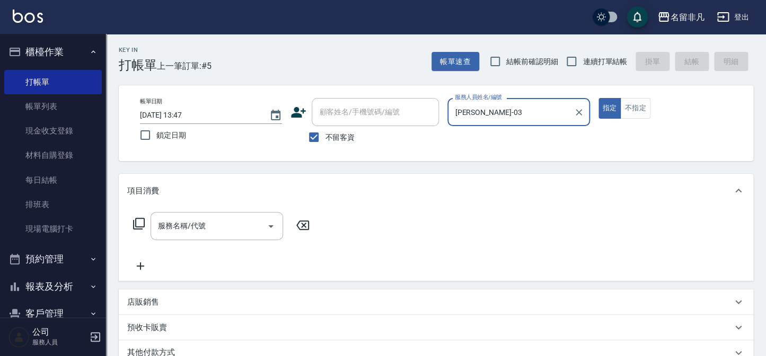
drag, startPoint x: 608, startPoint y: 106, endPoint x: 585, endPoint y: 111, distance: 23.4
click at [608, 107] on button "指定" at bounding box center [609, 108] width 23 height 21
click at [138, 220] on icon at bounding box center [139, 223] width 13 height 13
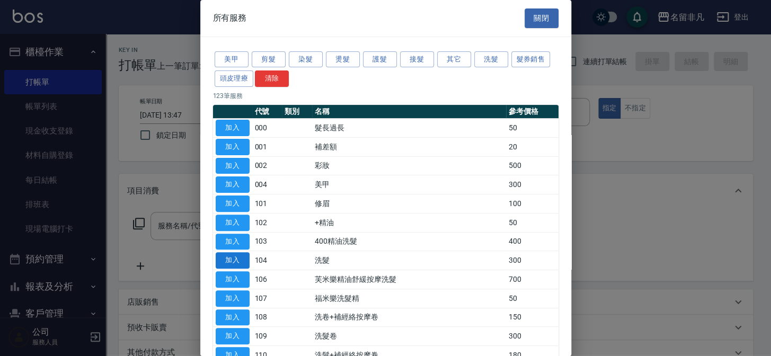
click at [219, 255] on button "加入" at bounding box center [233, 260] width 34 height 16
type input "洗髮(104)"
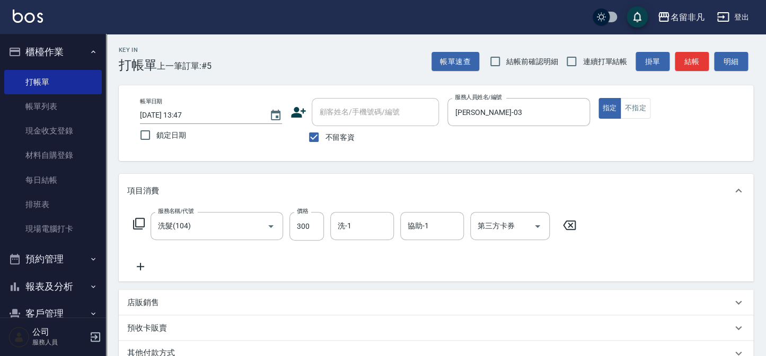
click at [138, 270] on icon at bounding box center [140, 266] width 27 height 13
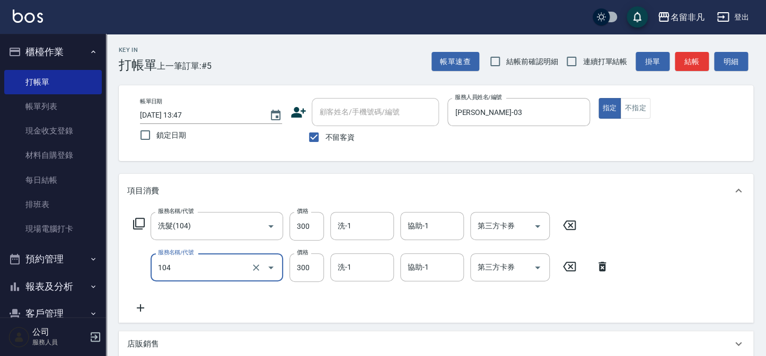
type input "洗髮(104)"
click at [140, 310] on icon at bounding box center [140, 308] width 27 height 13
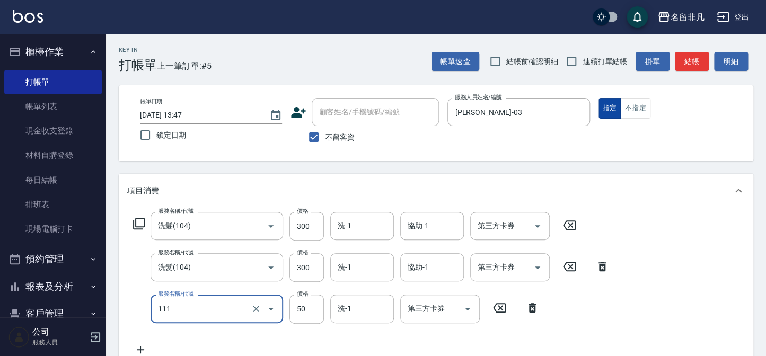
type input "上捲(111)"
click at [604, 108] on button "指定" at bounding box center [609, 108] width 23 height 21
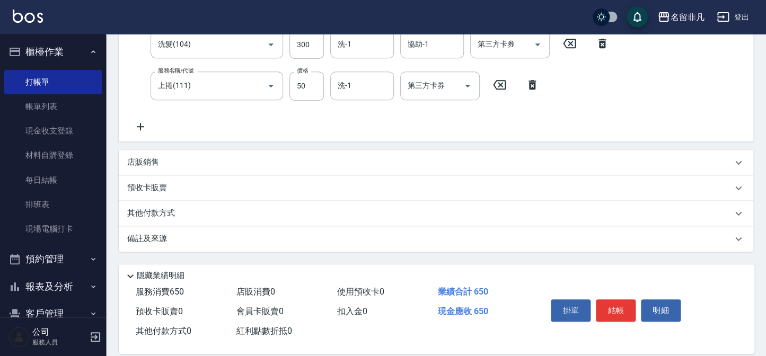
scroll to position [236, 0]
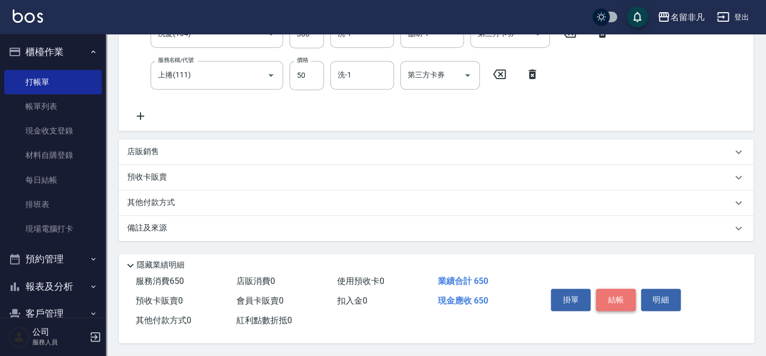
click at [614, 290] on button "結帳" at bounding box center [616, 300] width 40 height 22
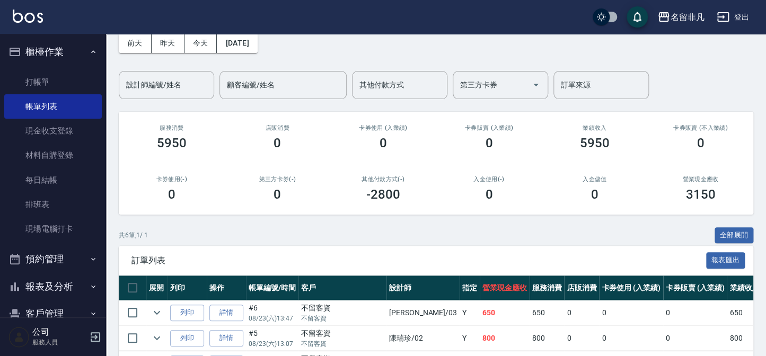
scroll to position [144, 0]
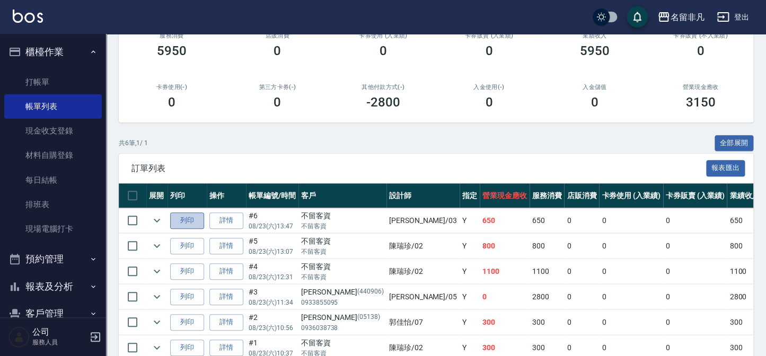
click at [201, 217] on button "列印" at bounding box center [187, 221] width 34 height 16
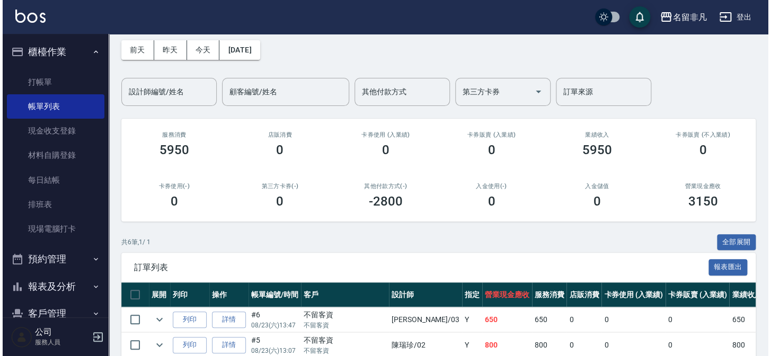
scroll to position [0, 0]
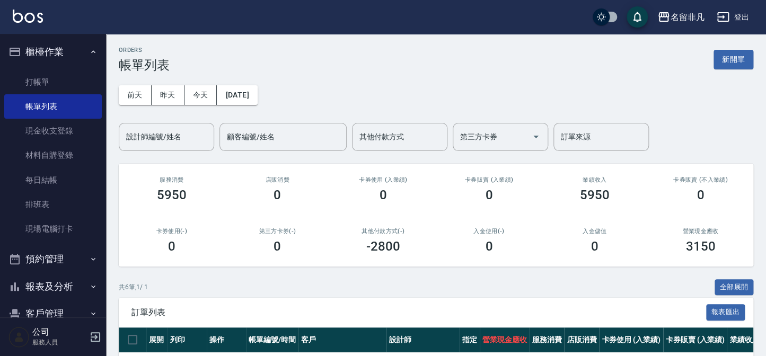
drag, startPoint x: 738, startPoint y: 54, endPoint x: 706, endPoint y: 63, distance: 34.1
click at [738, 54] on button "新開單" at bounding box center [734, 60] width 40 height 20
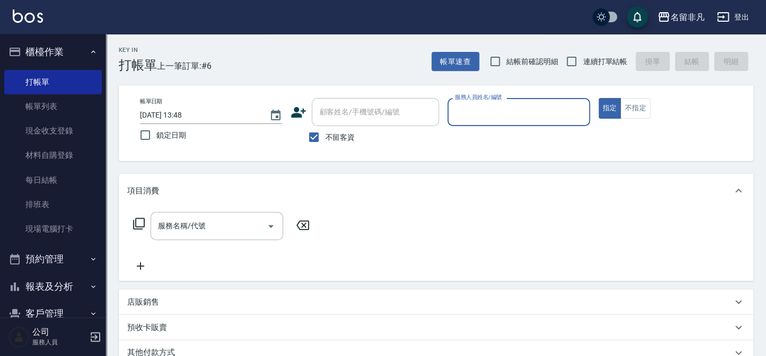
drag, startPoint x: 475, startPoint y: 111, endPoint x: 525, endPoint y: 102, distance: 50.6
click at [487, 111] on input "服務人員姓名/編號" at bounding box center [518, 112] width 133 height 19
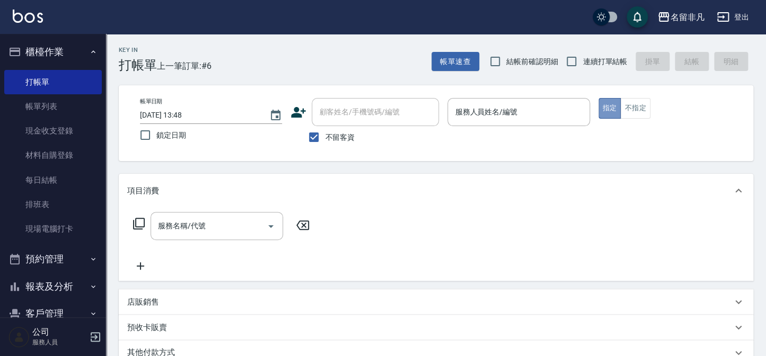
drag, startPoint x: 612, startPoint y: 105, endPoint x: 536, endPoint y: 143, distance: 84.9
click at [612, 106] on button "指定" at bounding box center [609, 108] width 23 height 21
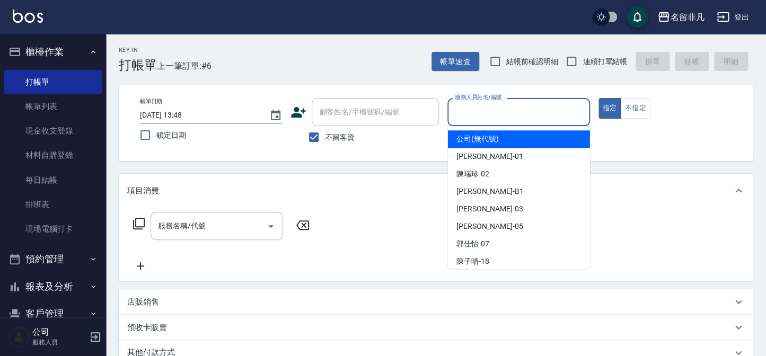
click at [530, 112] on input "服務人員姓名/編號" at bounding box center [518, 112] width 133 height 19
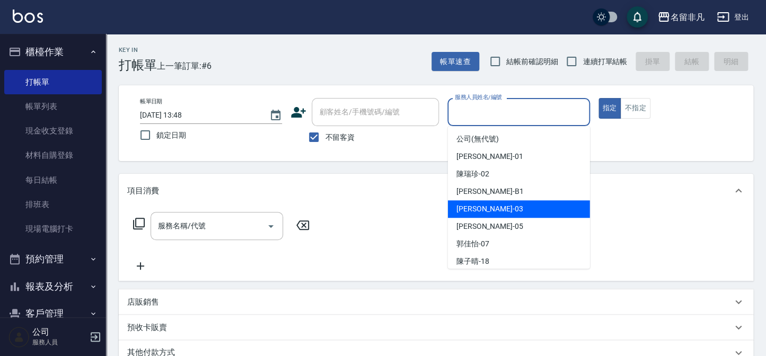
click at [532, 207] on div "[PERSON_NAME] -03" at bounding box center [519, 208] width 142 height 17
type input "[PERSON_NAME]-03"
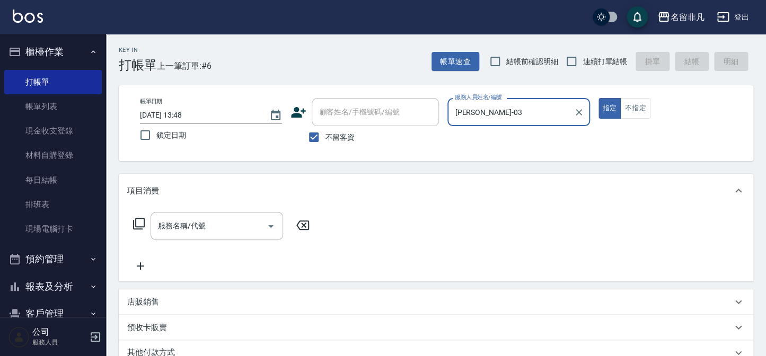
click at [138, 222] on icon at bounding box center [139, 223] width 13 height 13
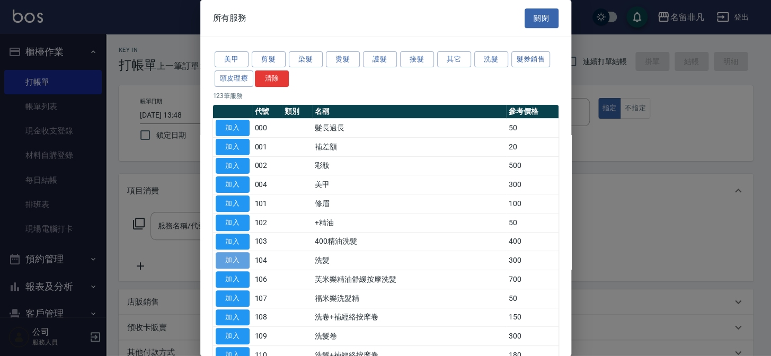
click at [223, 257] on button "加入" at bounding box center [233, 260] width 34 height 16
type input "洗髮(104)"
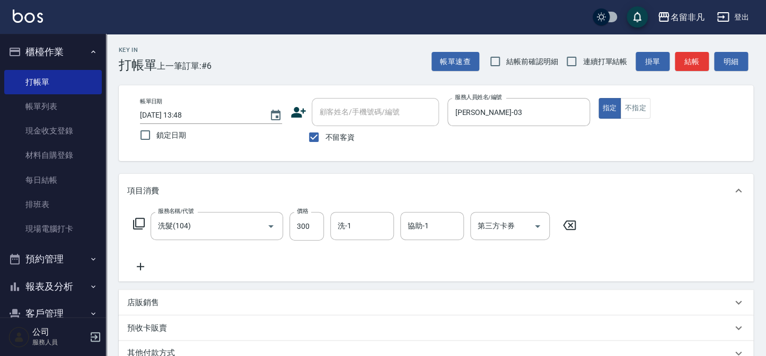
click at [143, 268] on icon at bounding box center [140, 266] width 27 height 13
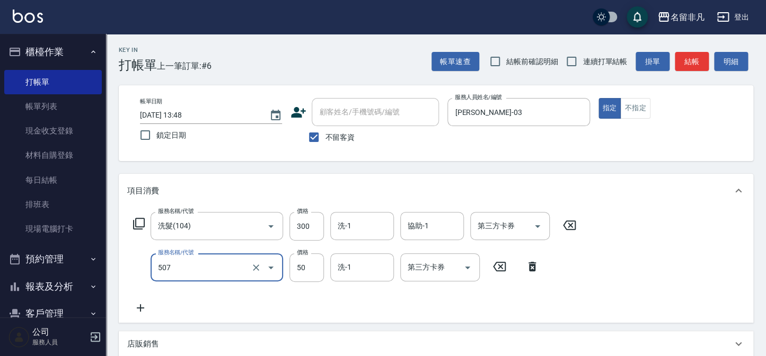
type input "瞬間護髮(507)"
click at [138, 309] on icon at bounding box center [140, 308] width 27 height 13
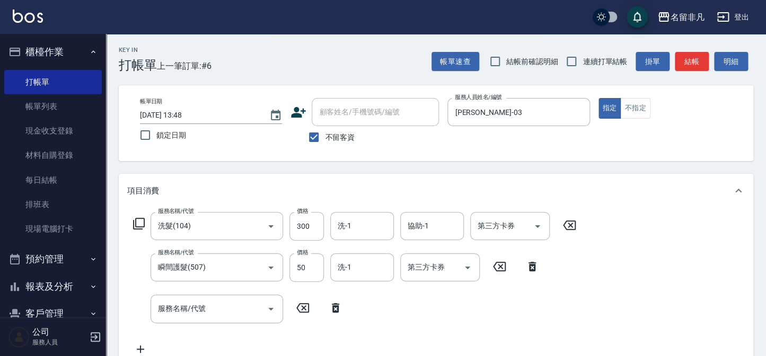
click at [140, 219] on icon at bounding box center [139, 223] width 13 height 13
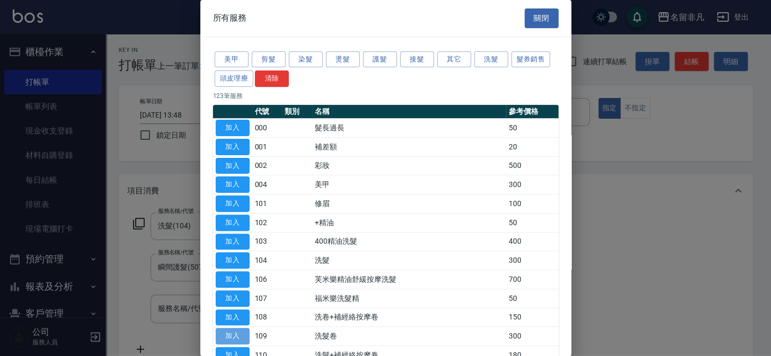
click at [236, 332] on button "加入" at bounding box center [233, 336] width 34 height 16
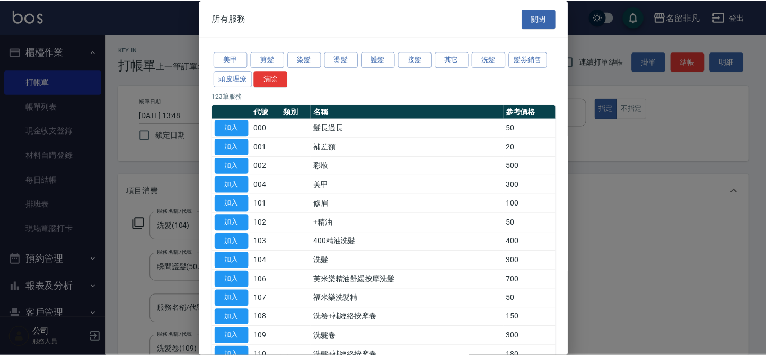
scroll to position [3, 0]
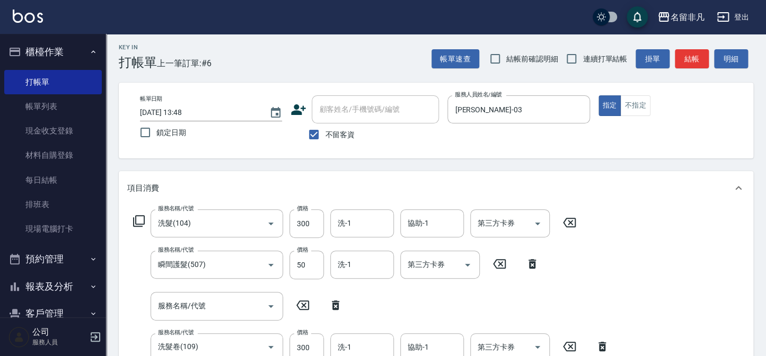
click at [339, 302] on icon at bounding box center [335, 306] width 7 height 10
type input "洗髮卷(109)"
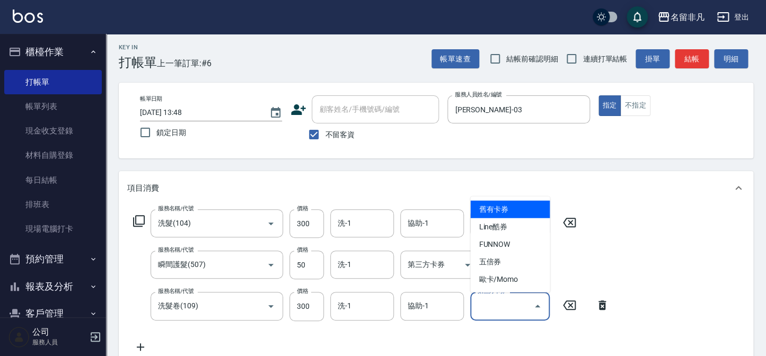
click at [498, 307] on div "第三方卡券 第三方卡券" at bounding box center [510, 306] width 80 height 28
drag, startPoint x: 513, startPoint y: 208, endPoint x: 496, endPoint y: 222, distance: 21.5
click at [514, 208] on span "舊有卡券" at bounding box center [510, 209] width 80 height 17
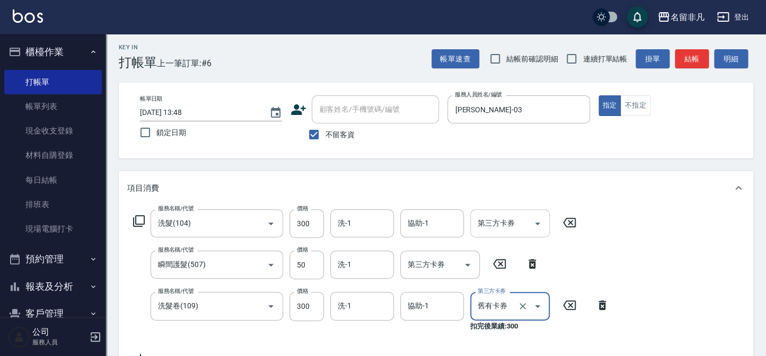
type input "舊有卡券"
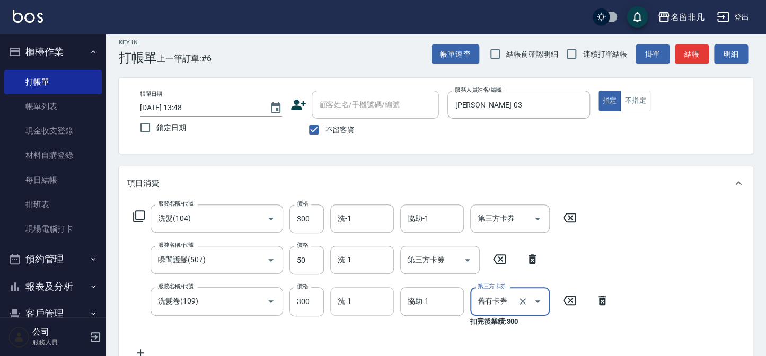
scroll to position [0, 0]
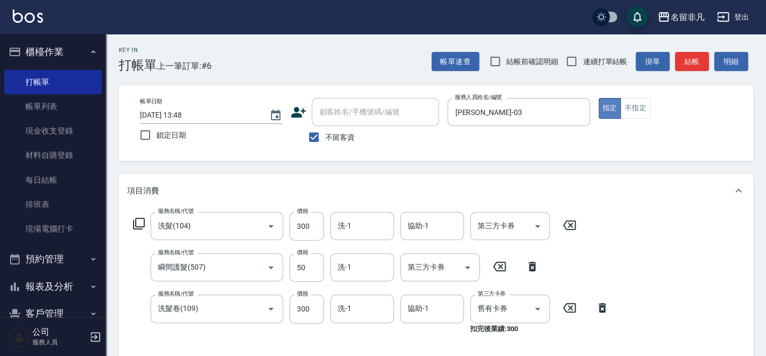
click at [607, 106] on button "指定" at bounding box center [609, 108] width 23 height 21
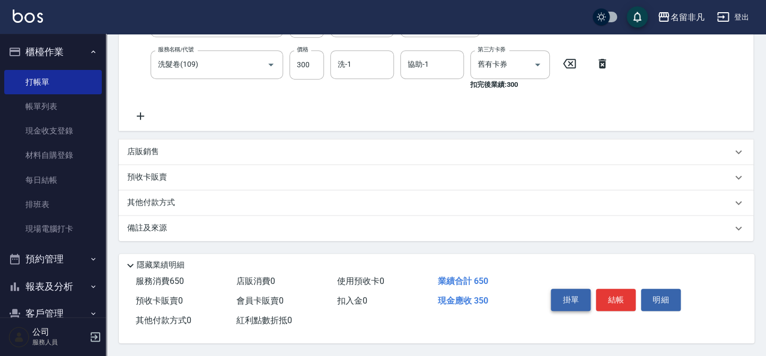
scroll to position [246, 0]
click at [620, 292] on button "結帳" at bounding box center [616, 300] width 40 height 22
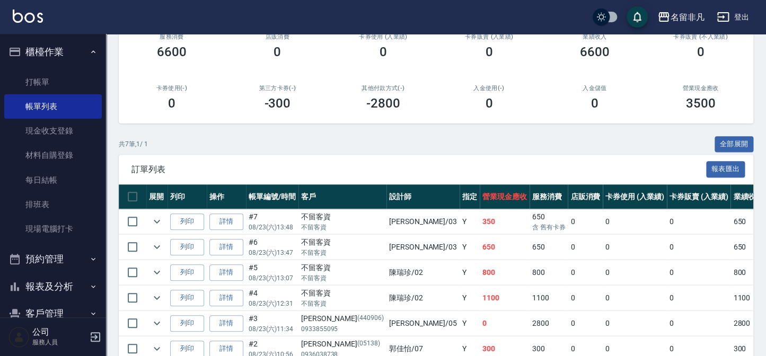
scroll to position [144, 0]
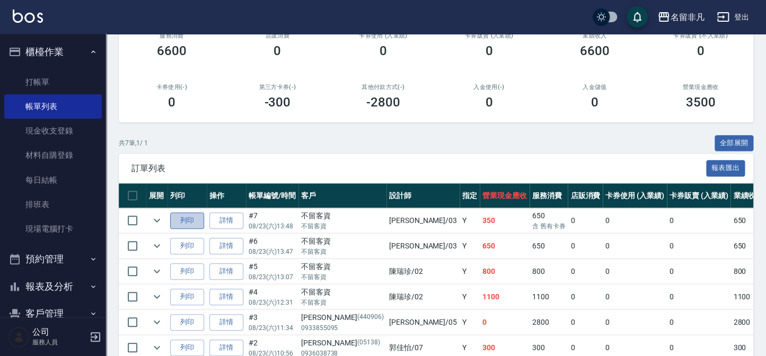
click at [192, 217] on button "列印" at bounding box center [187, 221] width 34 height 16
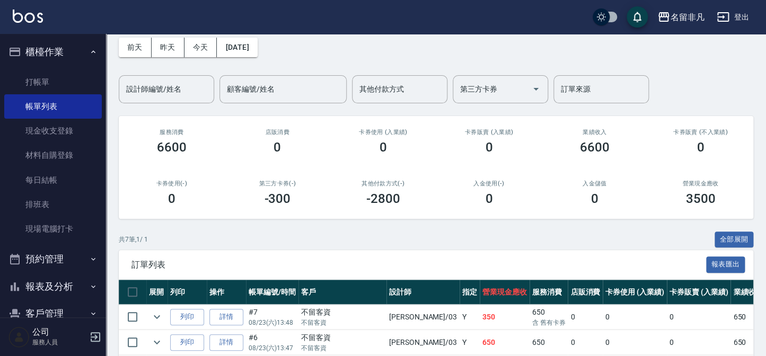
scroll to position [0, 0]
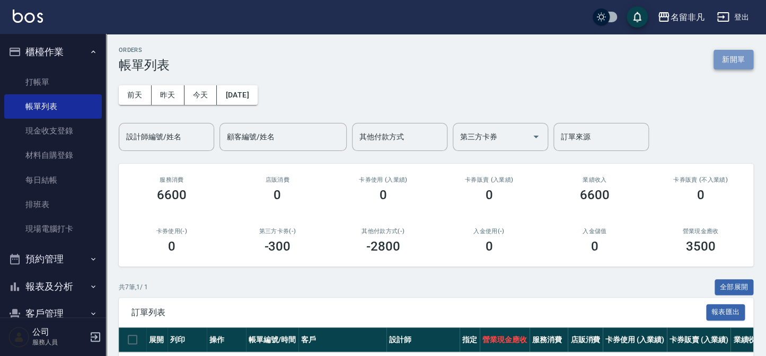
click at [716, 56] on button "新開單" at bounding box center [734, 60] width 40 height 20
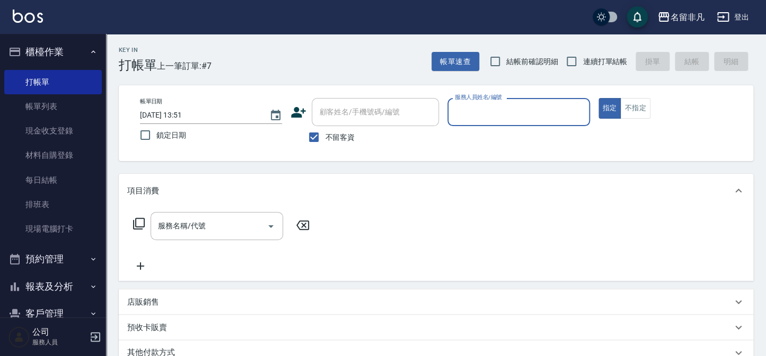
click at [530, 119] on input "服務人員姓名/編號" at bounding box center [518, 112] width 133 height 19
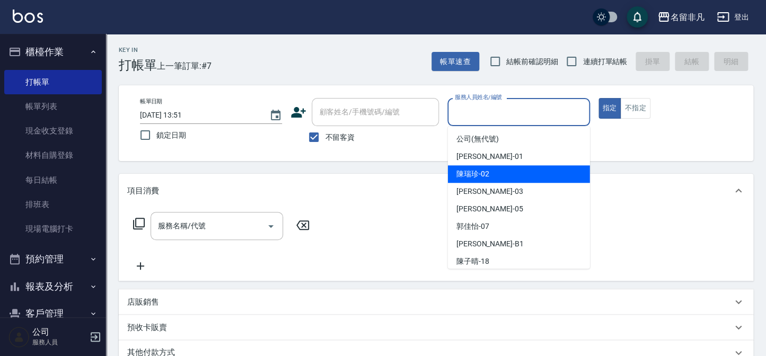
click at [517, 166] on div "陳瑞珍 -02" at bounding box center [519, 173] width 142 height 17
type input "陳瑞珍-02"
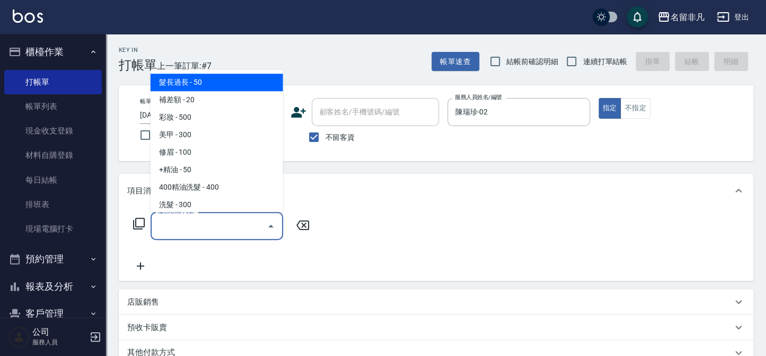
click at [236, 227] on input "服務名稱/代號" at bounding box center [208, 226] width 107 height 19
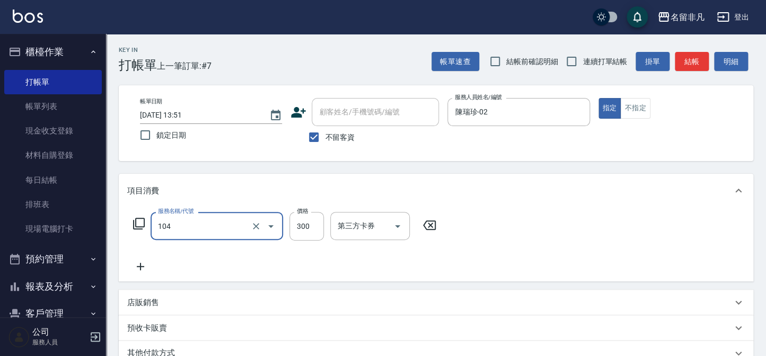
type input "洗髮(104)"
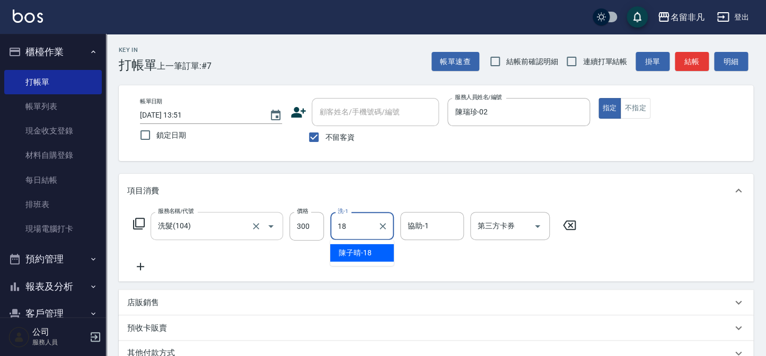
type input "陳子晴-18"
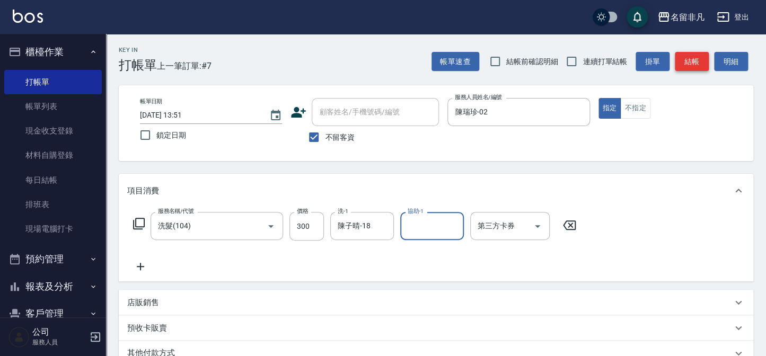
click at [691, 63] on button "結帳" at bounding box center [692, 62] width 34 height 20
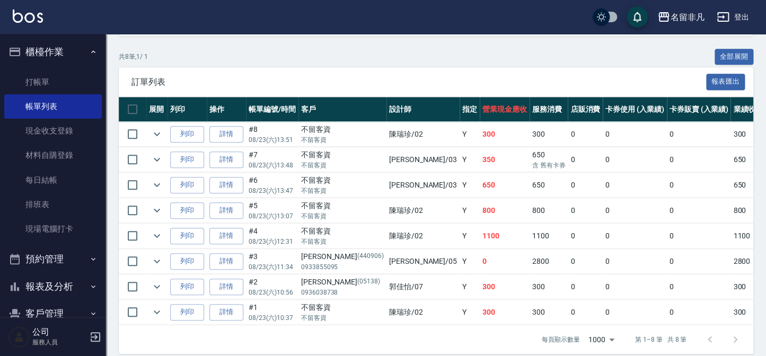
scroll to position [241, 0]
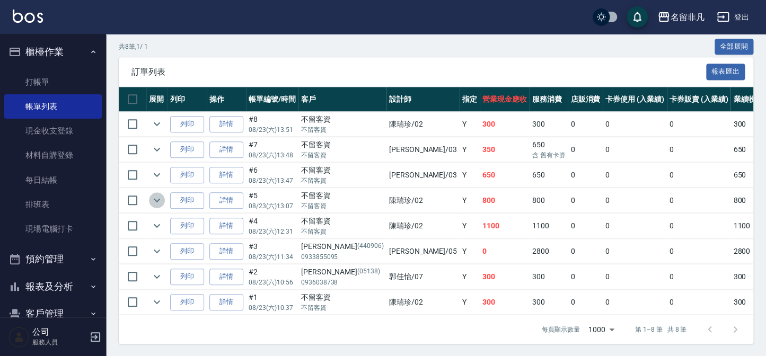
click at [161, 205] on icon "expand row" at bounding box center [157, 200] width 13 height 13
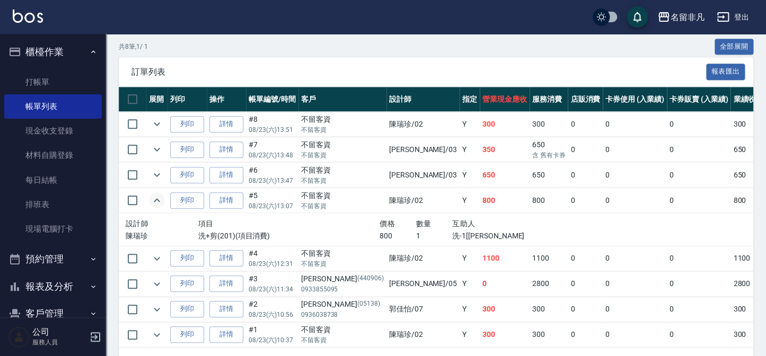
click at [161, 205] on icon "expand row" at bounding box center [157, 200] width 13 height 13
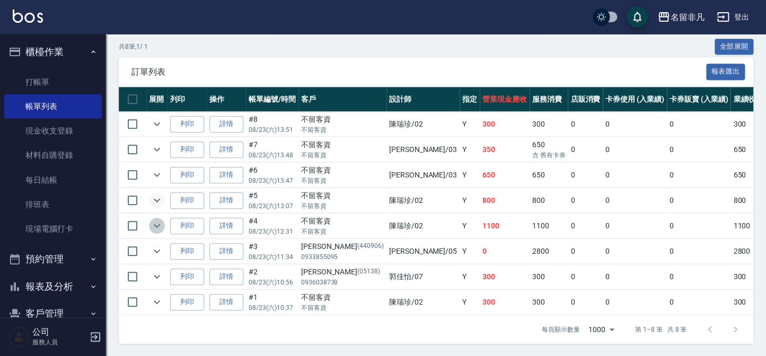
click at [153, 223] on icon "expand row" at bounding box center [157, 225] width 13 height 13
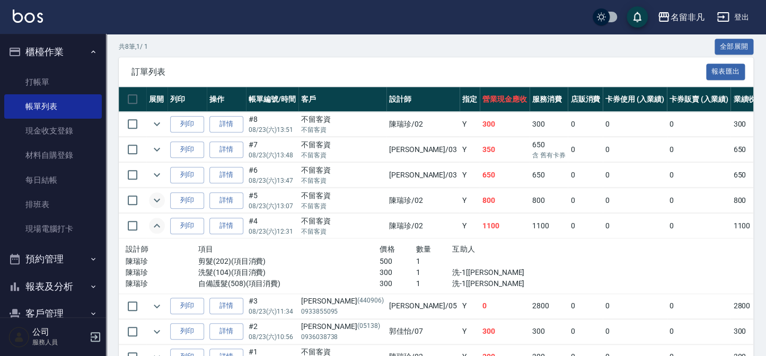
click at [153, 223] on icon "expand row" at bounding box center [157, 225] width 13 height 13
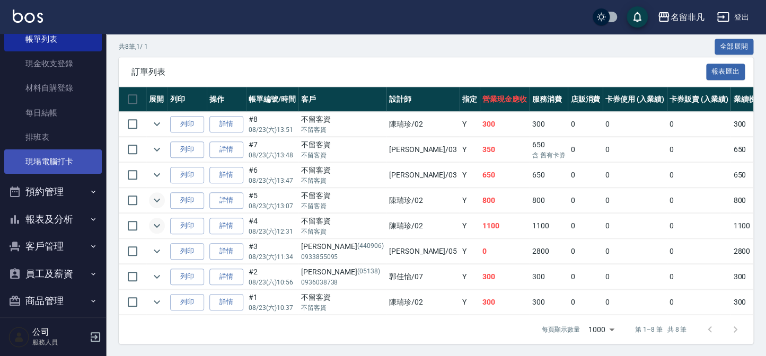
scroll to position [77, 0]
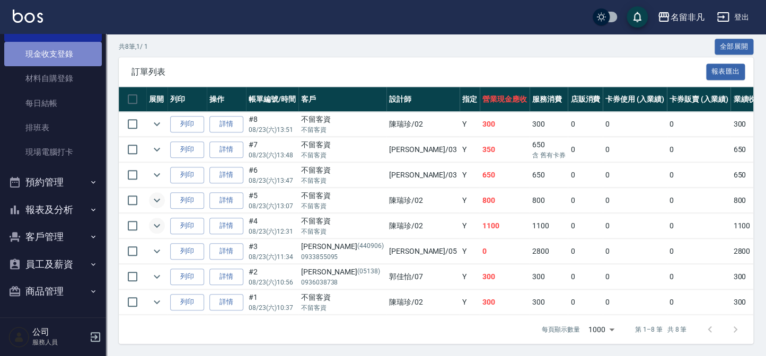
click at [76, 59] on link "現金收支登錄" at bounding box center [53, 54] width 98 height 24
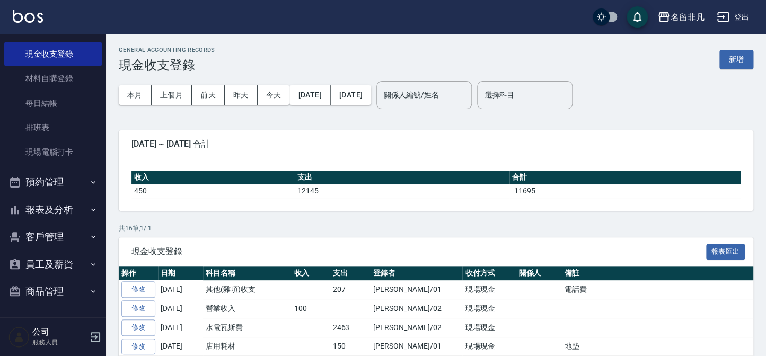
click at [37, 201] on button "報表及分析" at bounding box center [53, 210] width 98 height 28
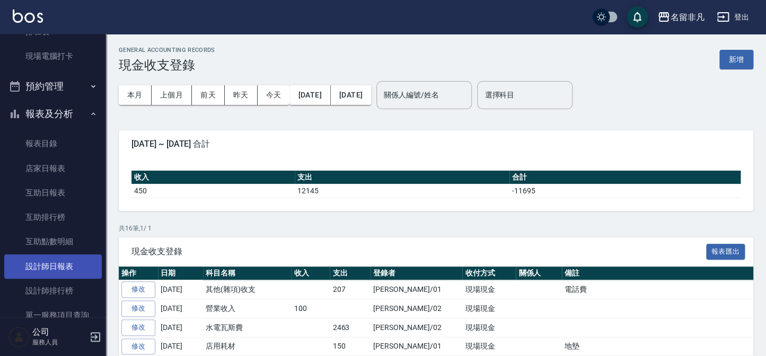
scroll to position [173, 0]
click at [42, 272] on link "設計師日報表" at bounding box center [53, 266] width 98 height 24
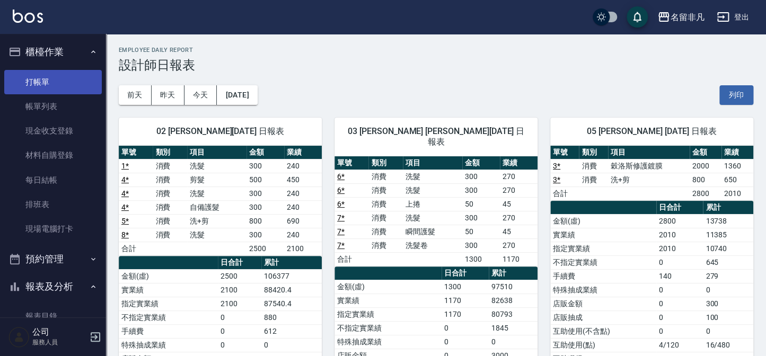
click at [71, 90] on link "打帳單" at bounding box center [53, 82] width 98 height 24
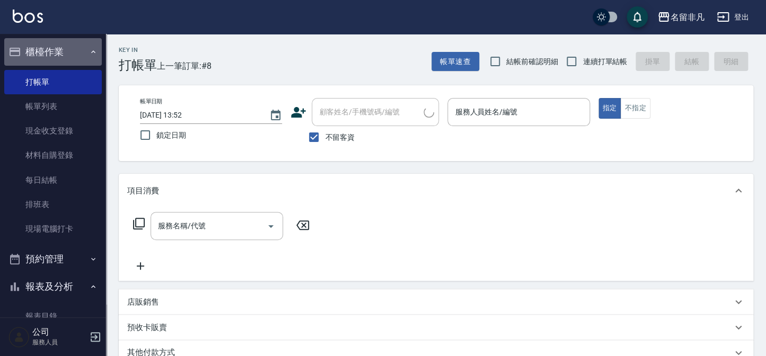
click at [71, 48] on button "櫃檯作業" at bounding box center [53, 52] width 98 height 28
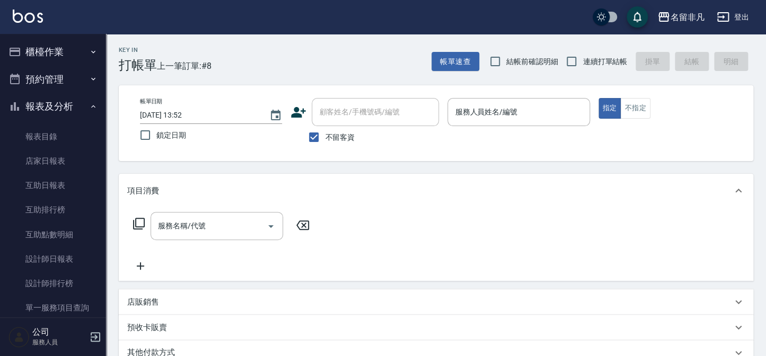
click at [46, 99] on button "報表及分析" at bounding box center [53, 107] width 98 height 28
